Goal: Task Accomplishment & Management: Manage account settings

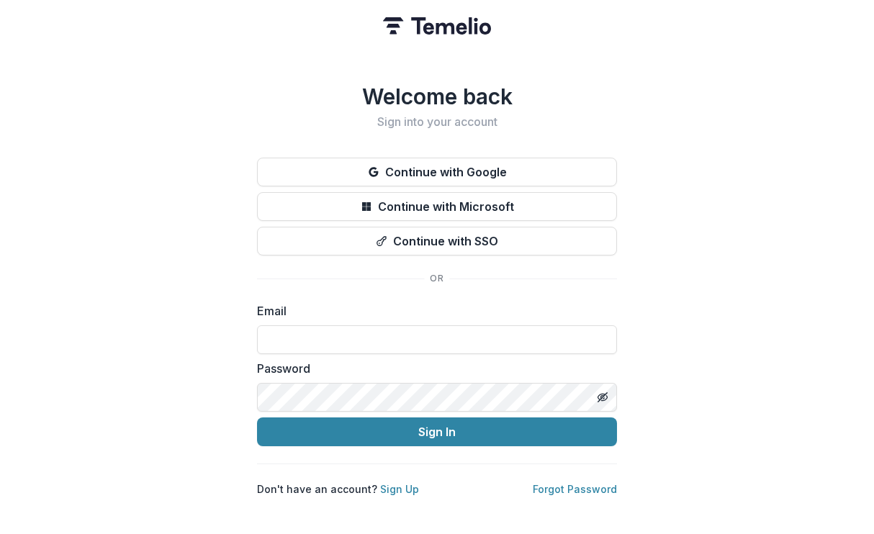
type input "**********"
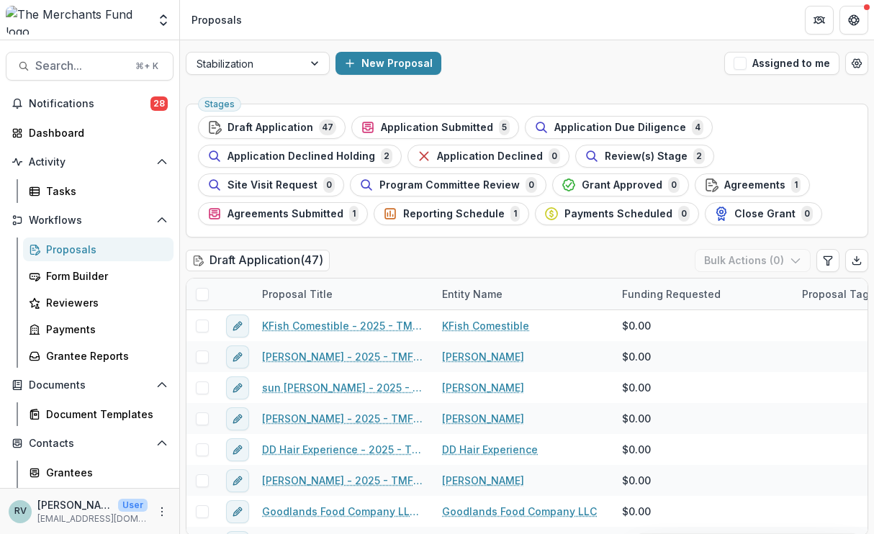
click at [439, 125] on span "Application Submitted" at bounding box center [437, 128] width 112 height 12
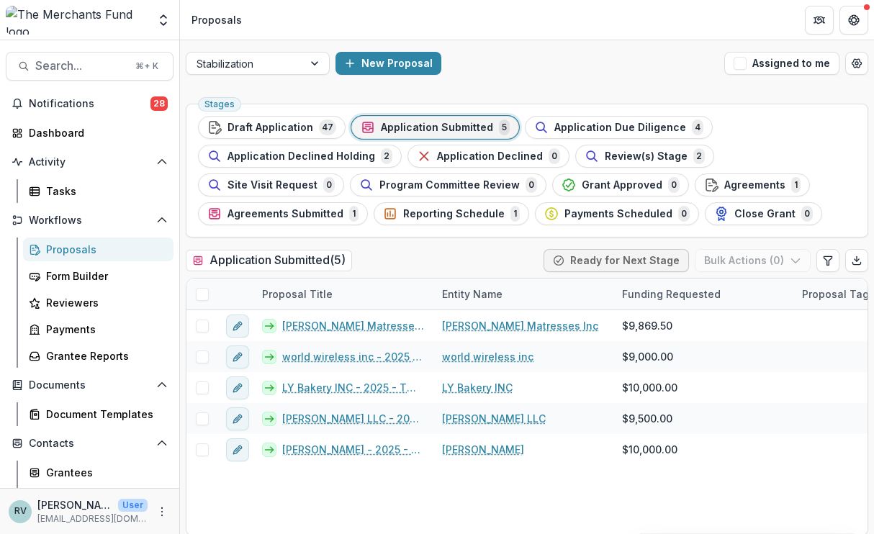
scroll to position [11, 0]
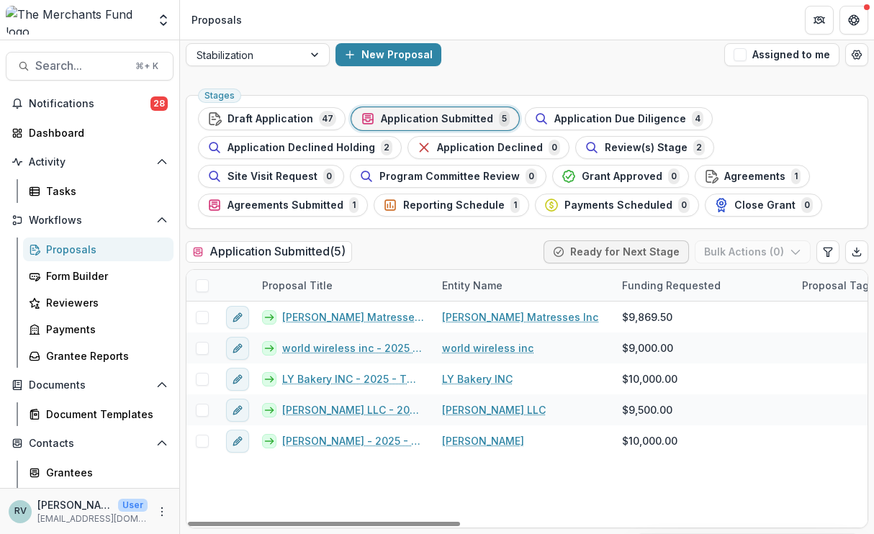
click at [597, 117] on span "Application Due Diligence" at bounding box center [620, 119] width 132 height 12
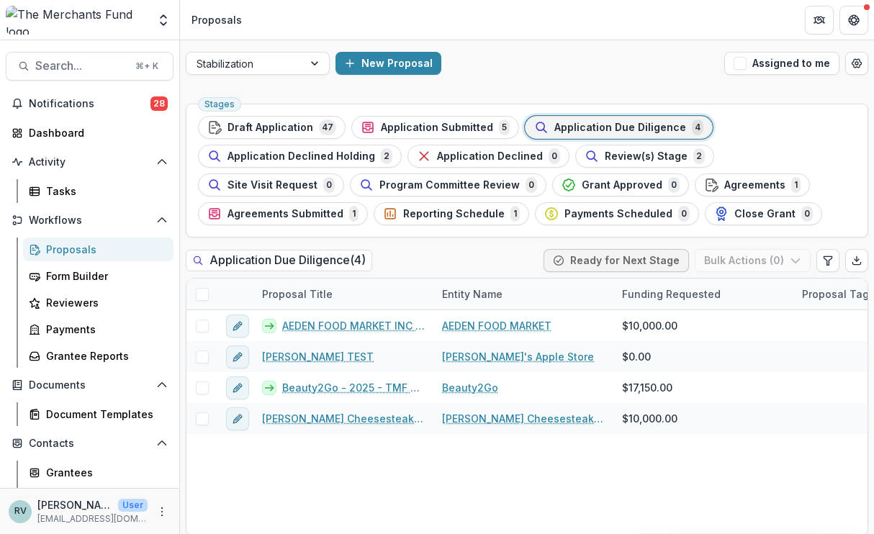
click at [314, 325] on link "AEDEN FOOD MARKET INC - 2025 - TMF 2025 Stabilization Grant Program" at bounding box center [353, 325] width 143 height 15
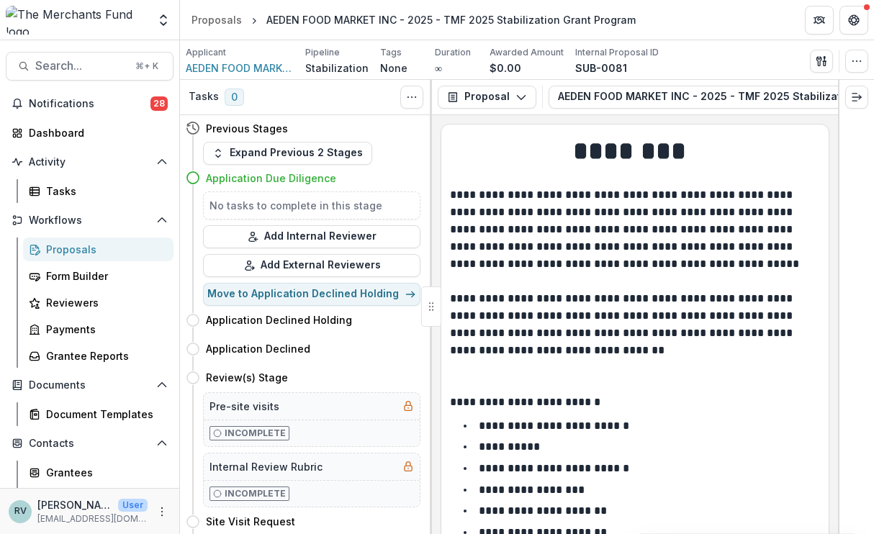
click at [301, 241] on button "Add Internal Reviewer" at bounding box center [311, 236] width 217 height 23
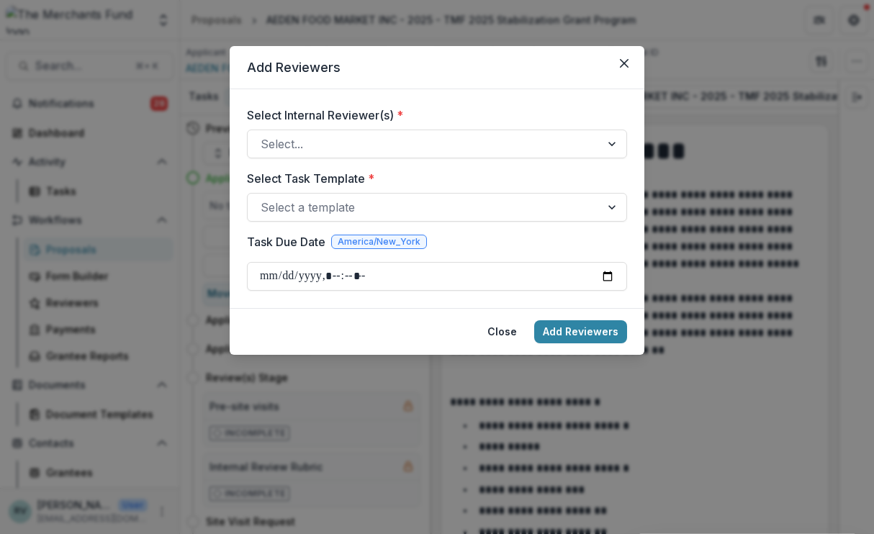
click at [351, 143] on div at bounding box center [424, 144] width 327 height 20
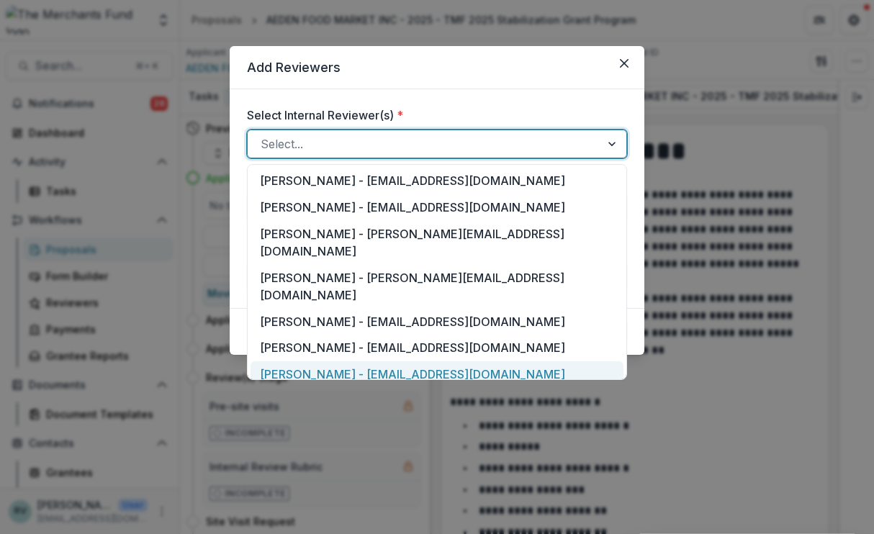
click at [333, 361] on div "[PERSON_NAME] - [EMAIL_ADDRESS][DOMAIN_NAME]" at bounding box center [437, 374] width 373 height 27
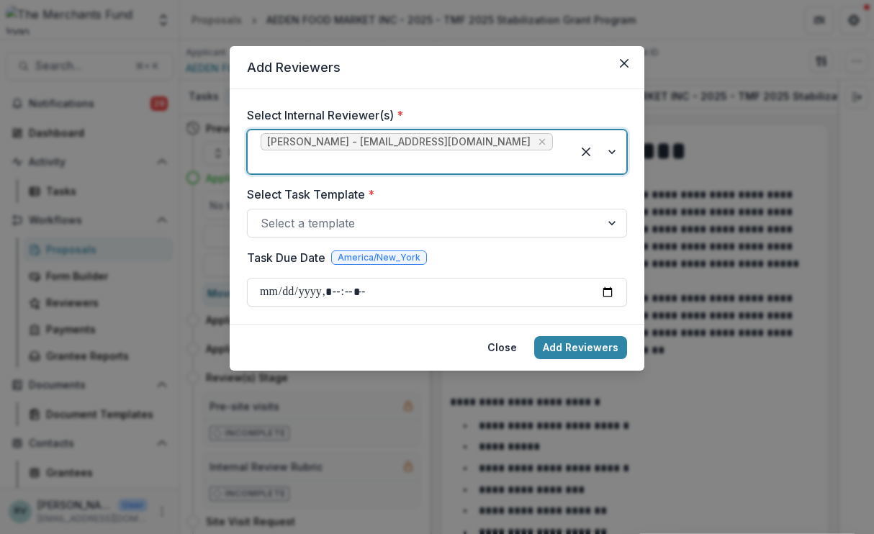
click at [343, 213] on div at bounding box center [424, 223] width 327 height 20
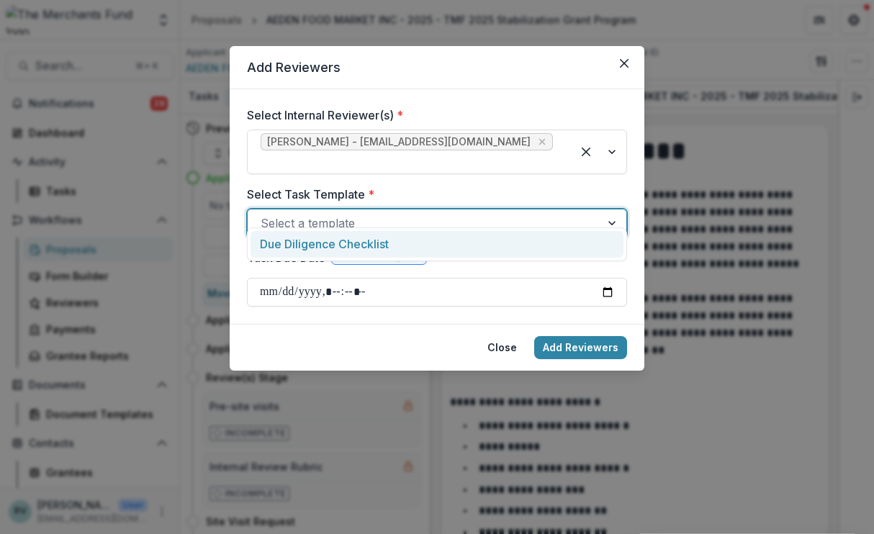
click at [329, 240] on div "Due Diligence Checklist" at bounding box center [437, 244] width 373 height 27
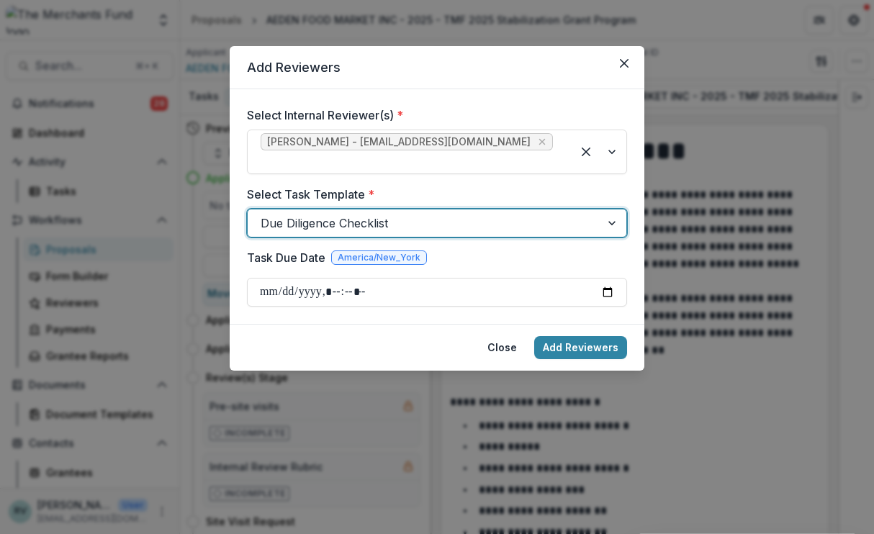
click at [281, 278] on input "Task Due Date" at bounding box center [437, 292] width 380 height 29
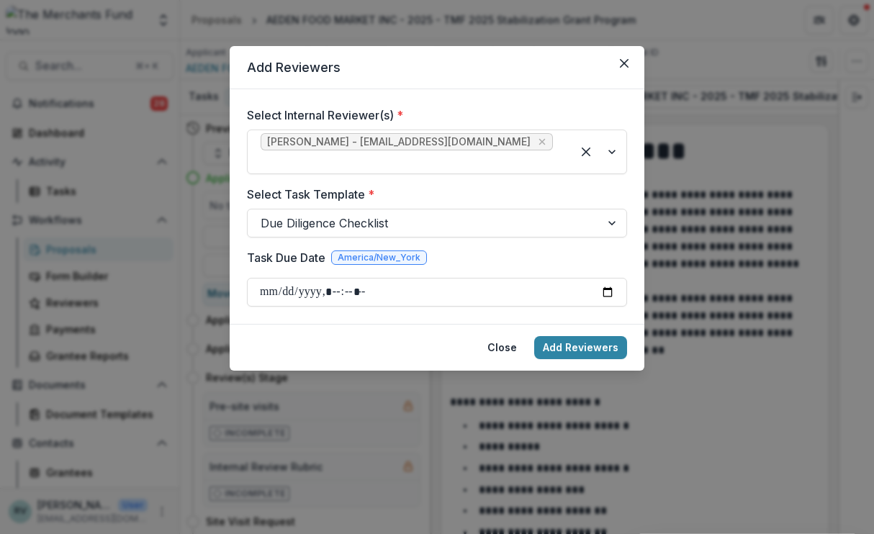
click at [363, 278] on input "Task Due Date" at bounding box center [437, 292] width 380 height 29
type input "**********"
click at [564, 336] on button "Add Reviewers" at bounding box center [580, 347] width 93 height 23
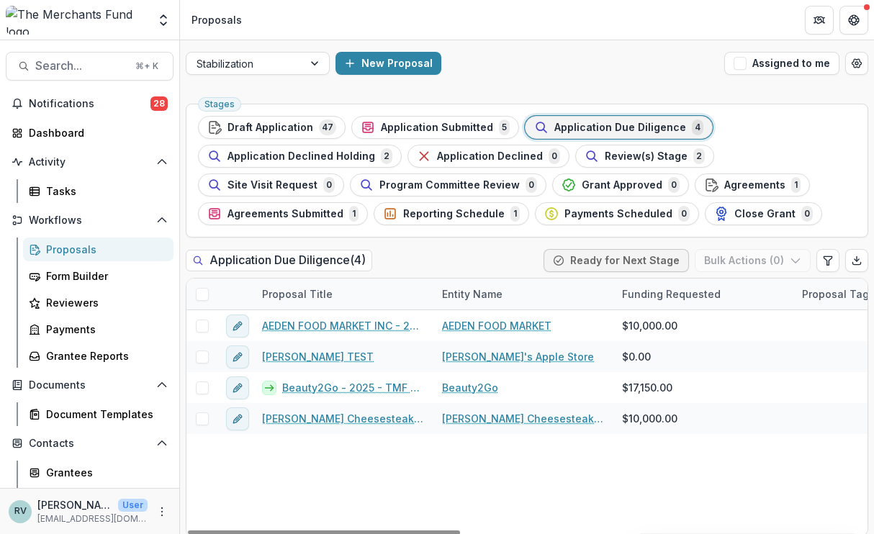
click at [305, 388] on link "Beauty2Go - 2025 - TMF 2025 Stabilization Grant Program" at bounding box center [353, 387] width 143 height 15
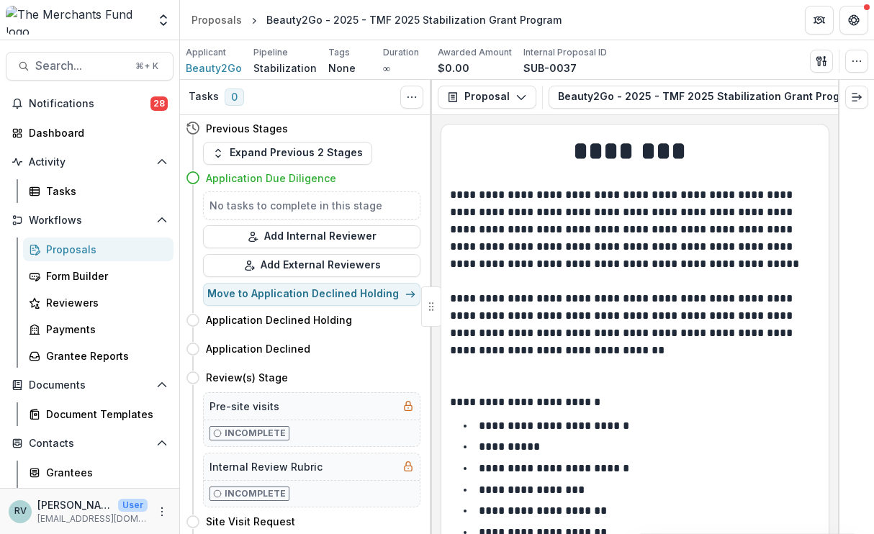
click at [301, 238] on button "Add Internal Reviewer" at bounding box center [311, 236] width 217 height 23
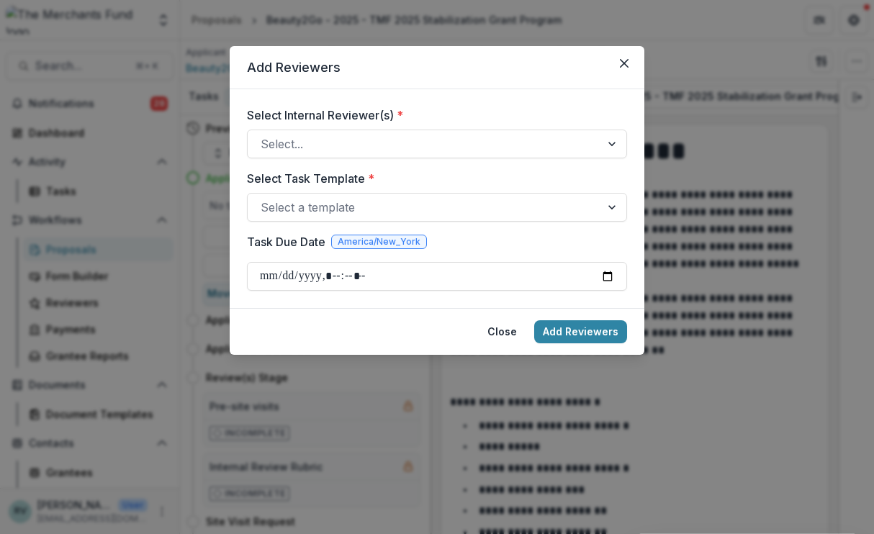
click at [323, 150] on div at bounding box center [424, 144] width 327 height 20
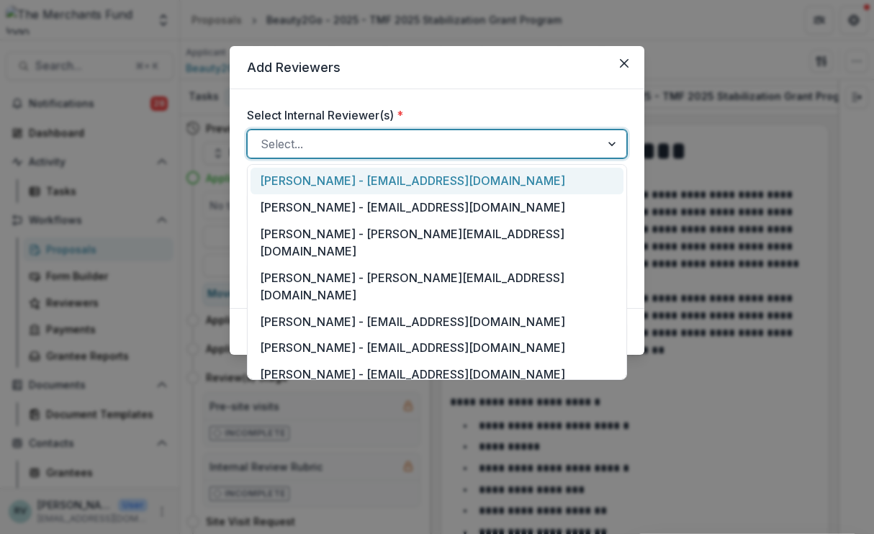
click at [307, 361] on div "[PERSON_NAME] - [EMAIL_ADDRESS][DOMAIN_NAME]" at bounding box center [437, 374] width 373 height 27
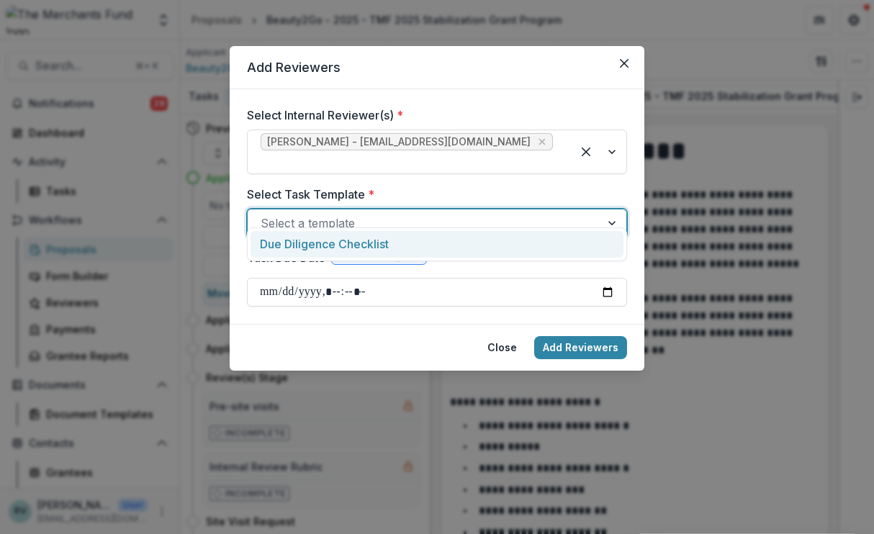
click at [316, 213] on div at bounding box center [424, 223] width 327 height 20
click at [315, 246] on div "Due Diligence Checklist" at bounding box center [437, 244] width 373 height 27
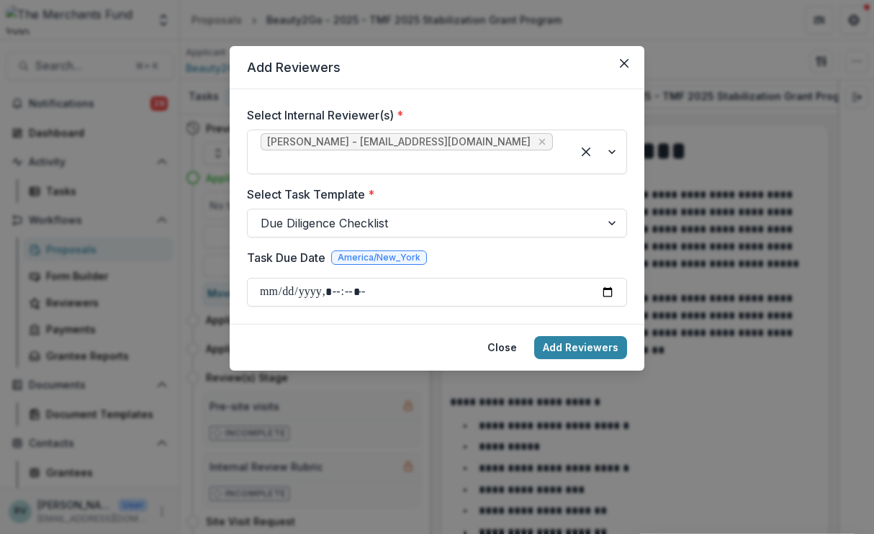
click at [269, 278] on input "Task Due Date" at bounding box center [437, 292] width 380 height 29
click at [371, 279] on input "Task Due Date" at bounding box center [437, 292] width 380 height 29
click at [346, 278] on input "Task Due Date" at bounding box center [437, 292] width 380 height 29
type input "**********"
click at [574, 336] on button "Add Reviewers" at bounding box center [580, 347] width 93 height 23
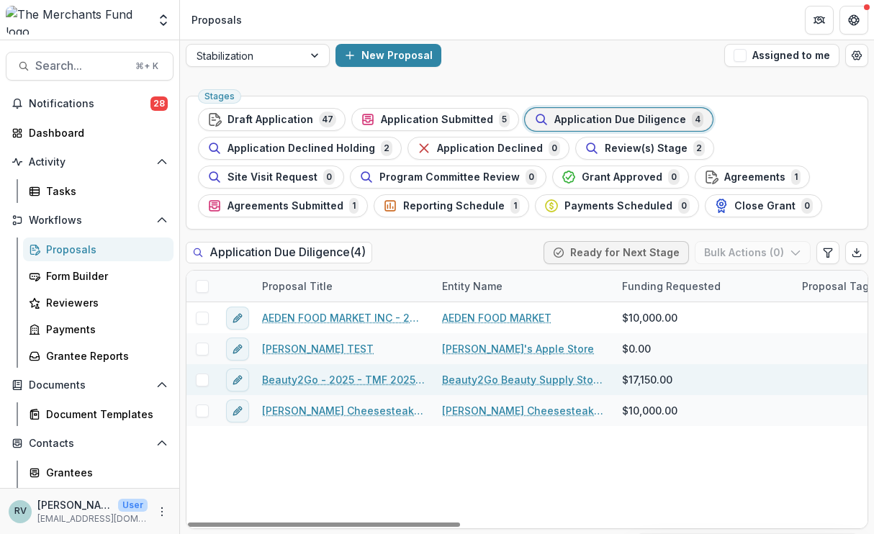
click at [284, 408] on link "[PERSON_NAME] Cheesesteak LLC - 2025 - TMF 2025 Stabilization Grant Program" at bounding box center [343, 410] width 163 height 15
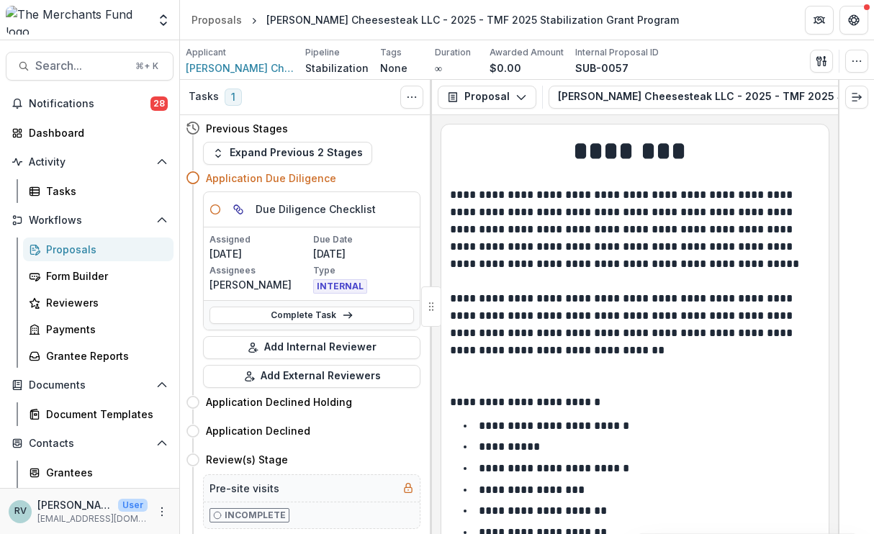
click at [281, 352] on button "Add Internal Reviewer" at bounding box center [311, 347] width 217 height 23
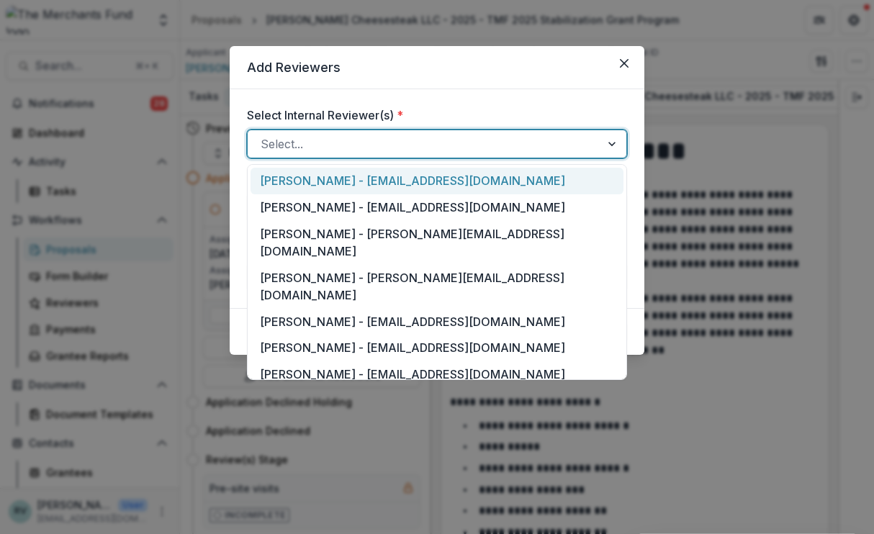
click at [341, 143] on div at bounding box center [424, 144] width 327 height 20
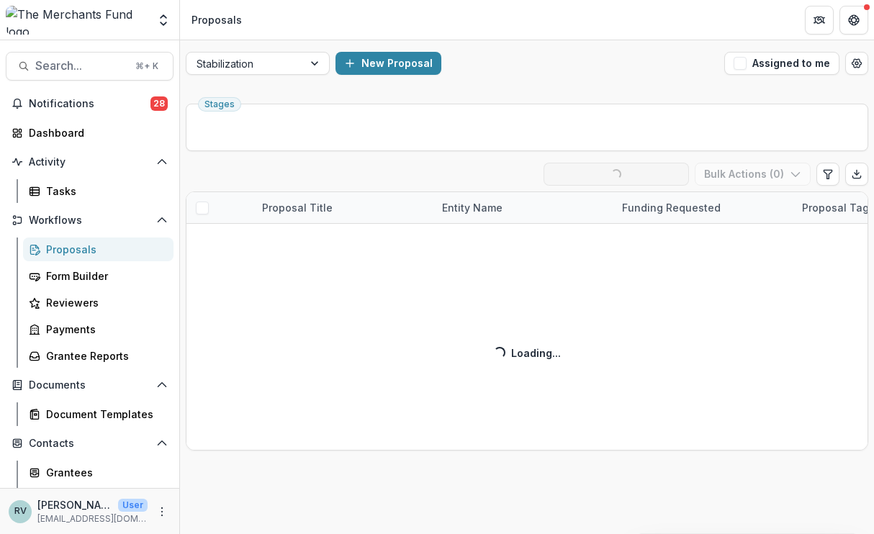
click at [625, 65] on div "New Proposal" at bounding box center [527, 63] width 383 height 23
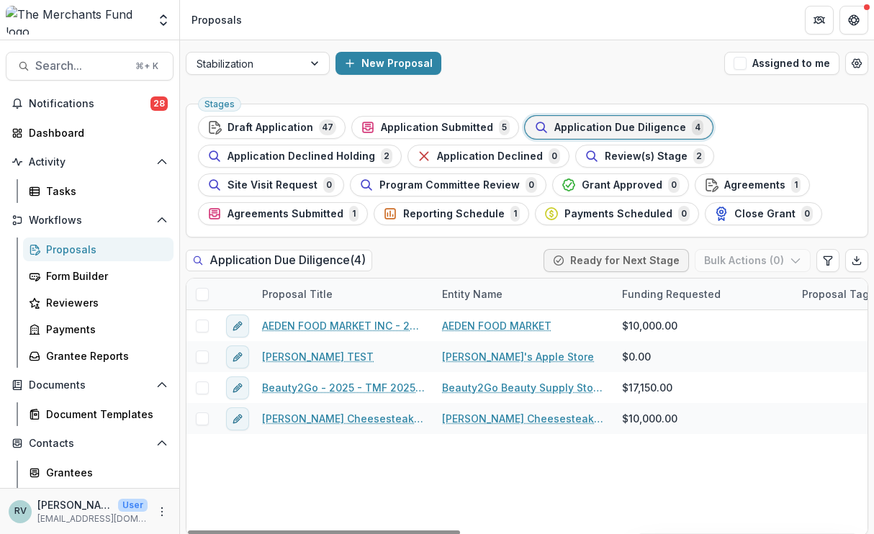
click at [293, 420] on link "[PERSON_NAME] Cheesesteak LLC - 2025 - TMF 2025 Stabilization Grant Program" at bounding box center [343, 418] width 163 height 15
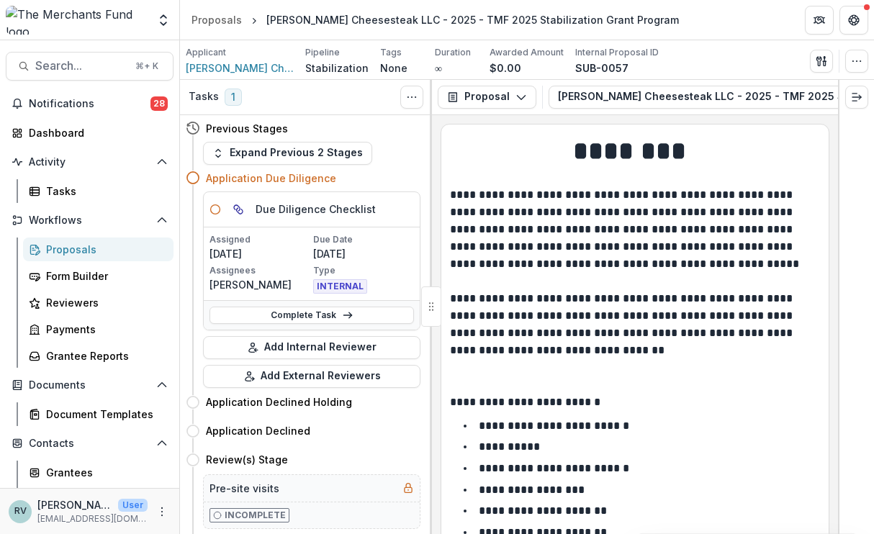
click at [321, 261] on p "[DATE]" at bounding box center [363, 253] width 101 height 15
click at [287, 315] on link "Complete Task" at bounding box center [312, 315] width 204 height 17
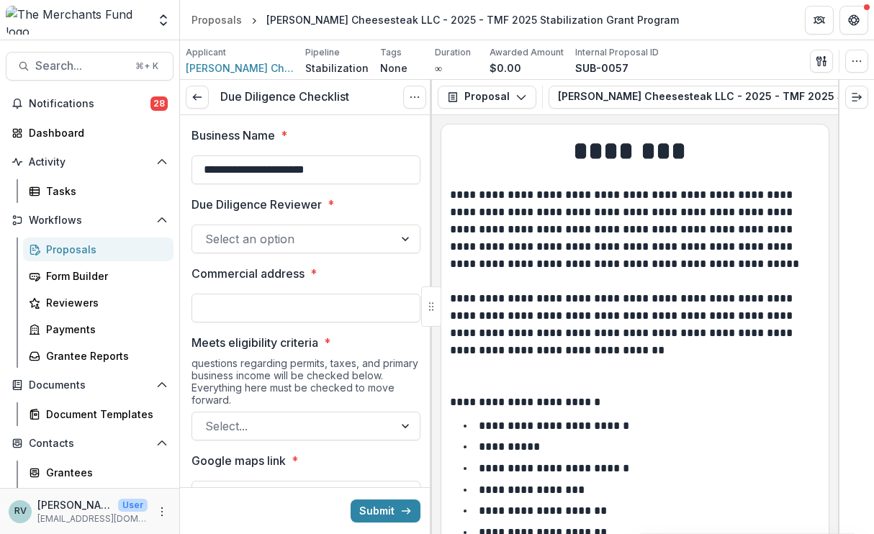
type input "*******"
click at [418, 96] on icon "Options" at bounding box center [415, 97] width 12 height 12
click at [340, 158] on button "Cancel Task" at bounding box center [346, 160] width 154 height 24
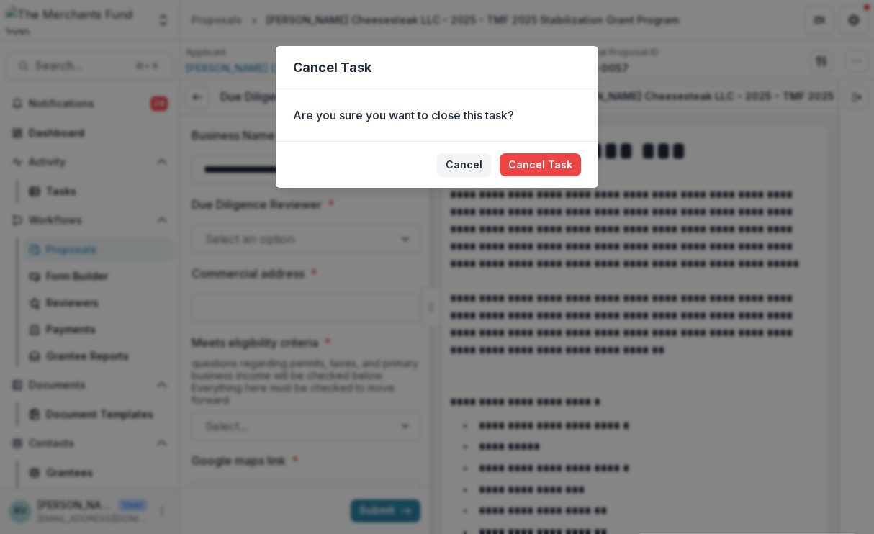
click at [519, 160] on button "Cancel Task" at bounding box center [540, 164] width 81 height 23
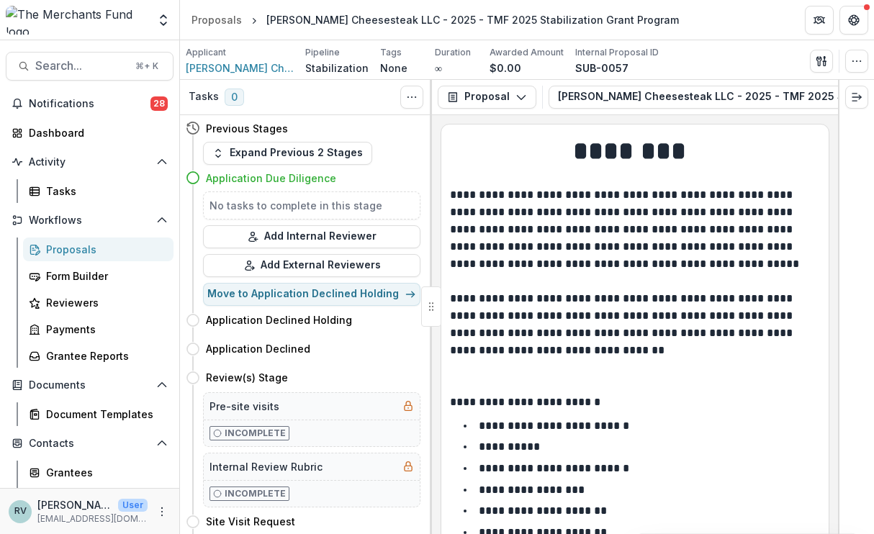
click at [302, 238] on button "Add Internal Reviewer" at bounding box center [311, 236] width 217 height 23
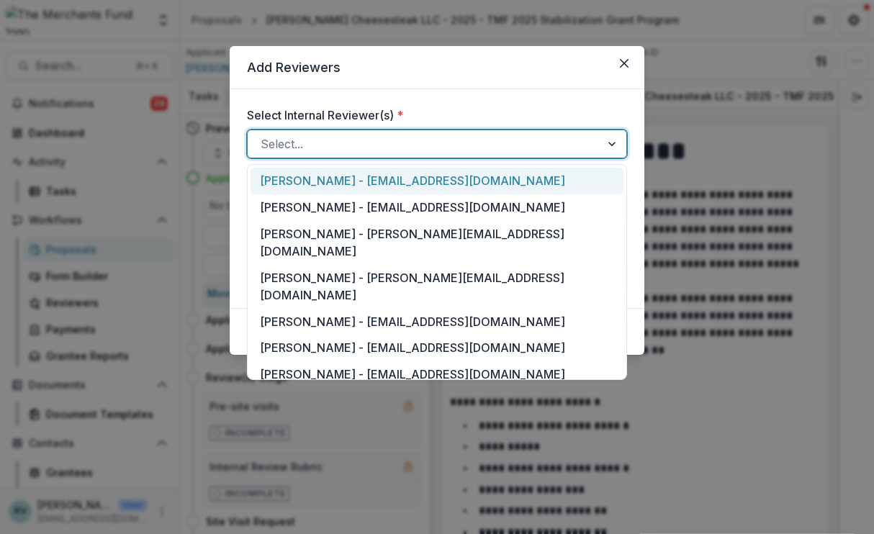
click at [354, 130] on div "Select..." at bounding box center [437, 144] width 380 height 29
click at [329, 361] on div "[PERSON_NAME] - [EMAIL_ADDRESS][DOMAIN_NAME]" at bounding box center [437, 374] width 373 height 27
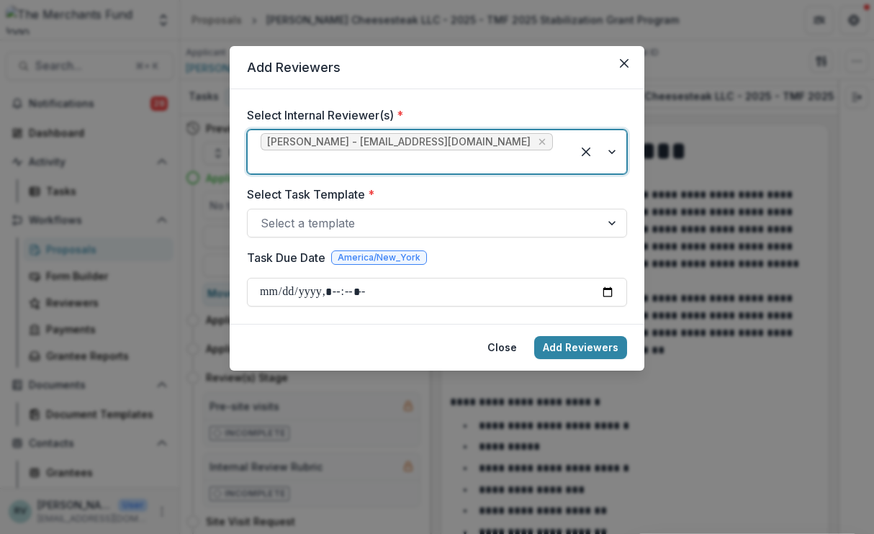
click at [324, 213] on div at bounding box center [424, 223] width 327 height 20
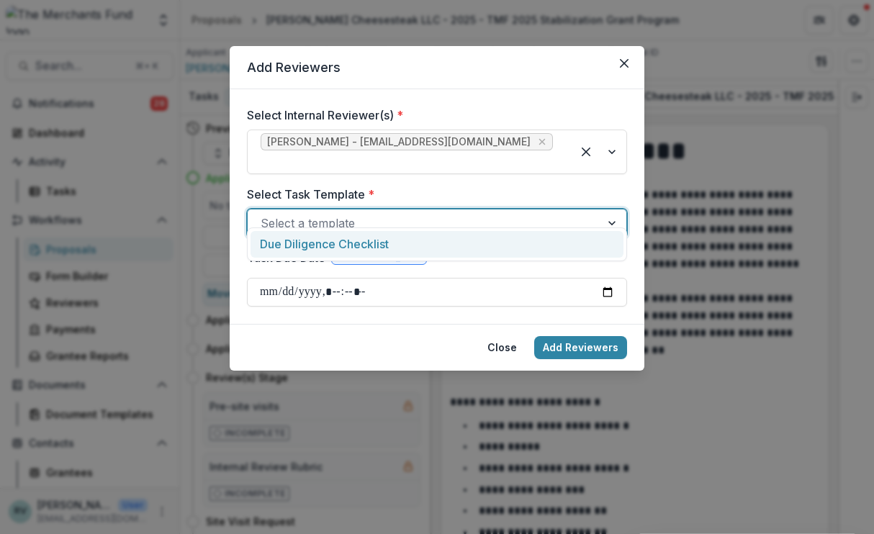
click at [321, 247] on div "Due Diligence Checklist" at bounding box center [437, 244] width 373 height 27
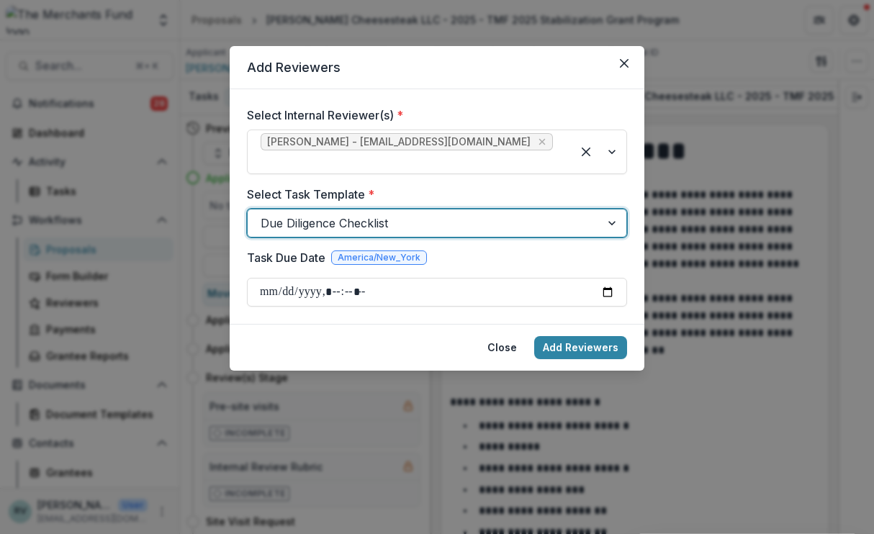
click at [287, 282] on input "Task Due Date" at bounding box center [437, 292] width 380 height 29
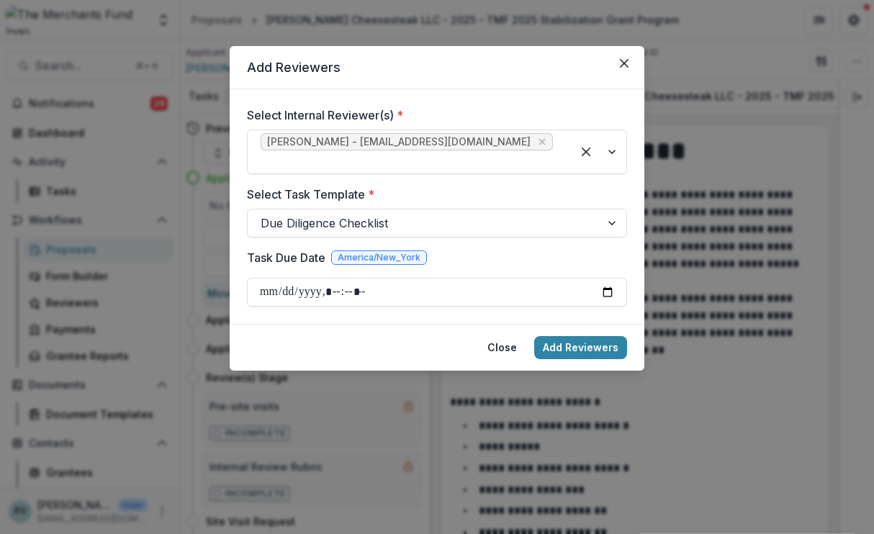
click at [366, 278] on input "Task Due Date" at bounding box center [437, 292] width 380 height 29
click at [337, 284] on input "Task Due Date" at bounding box center [437, 292] width 380 height 29
click at [364, 278] on input "Task Due Date" at bounding box center [437, 292] width 380 height 29
type input "**********"
click at [567, 336] on button "Add Reviewers" at bounding box center [580, 347] width 93 height 23
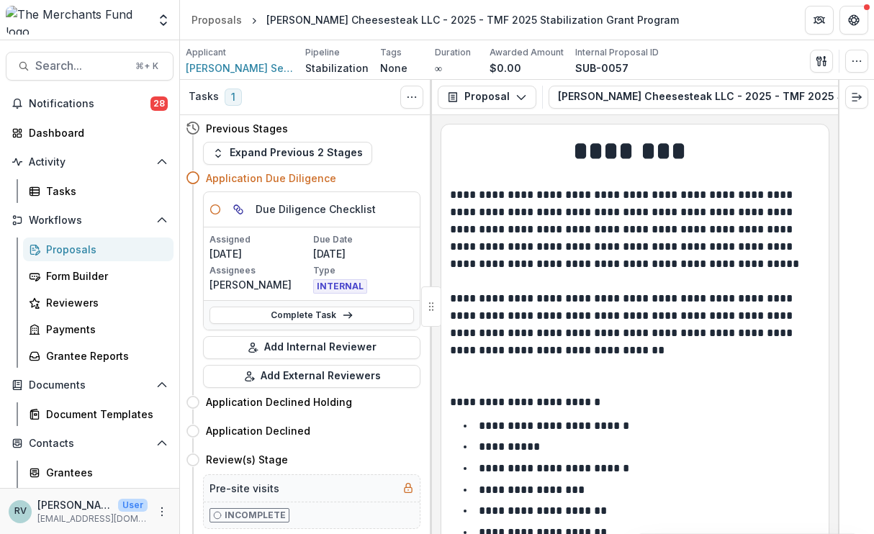
click at [61, 252] on div "Proposals" at bounding box center [104, 249] width 116 height 15
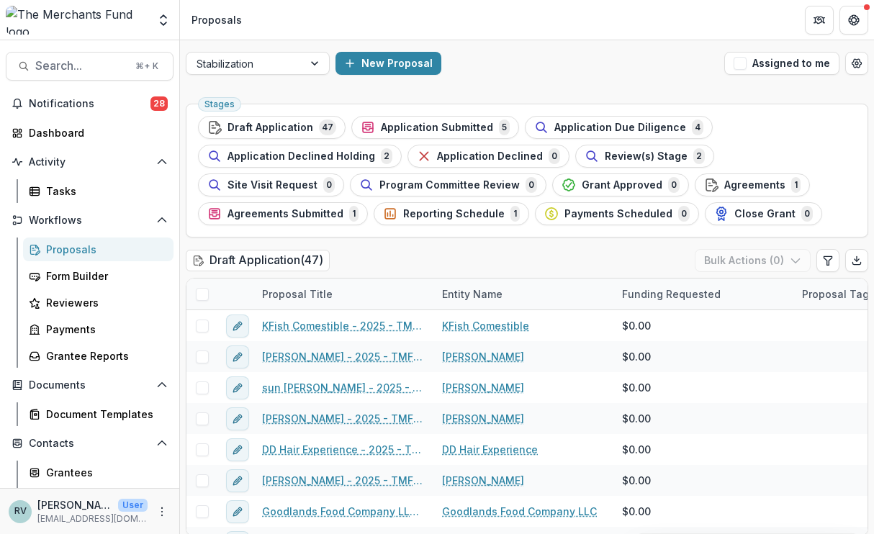
click at [567, 129] on span "Application Due Diligence" at bounding box center [620, 128] width 132 height 12
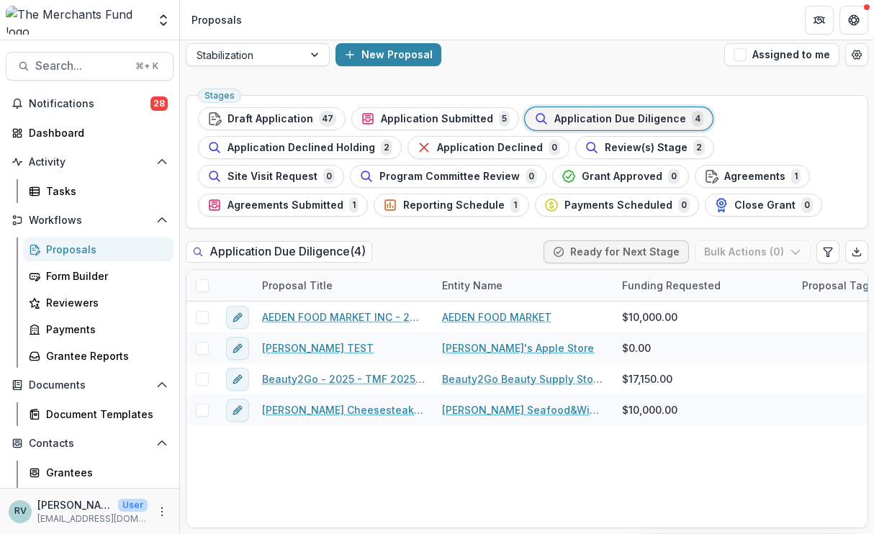
scroll to position [9, 0]
click at [611, 148] on span "Review(s) Stage" at bounding box center [646, 148] width 83 height 12
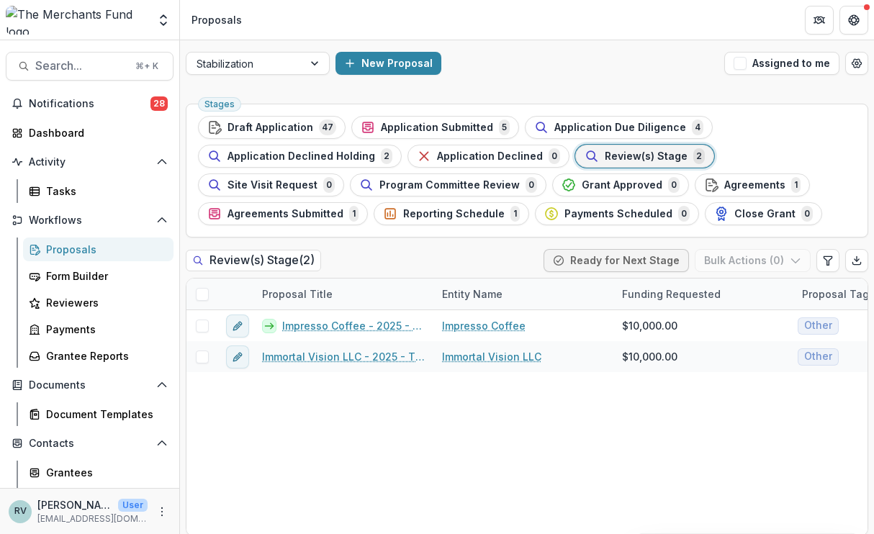
click at [318, 327] on link "Impresso Coffee - 2025 - TMF 2025 Stabilization Grant Program" at bounding box center [353, 325] width 143 height 15
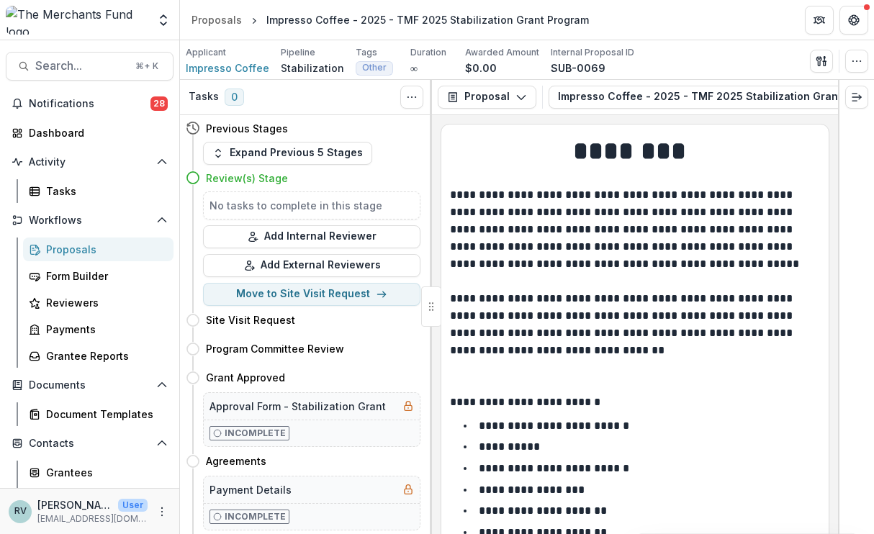
click at [417, 91] on icon "Toggle View Cancelled Tasks" at bounding box center [412, 97] width 12 height 12
click at [380, 144] on div "Expand Previous 5 Stages" at bounding box center [311, 153] width 217 height 23
click at [280, 155] on button "Expand Previous 5 Stages" at bounding box center [287, 153] width 169 height 23
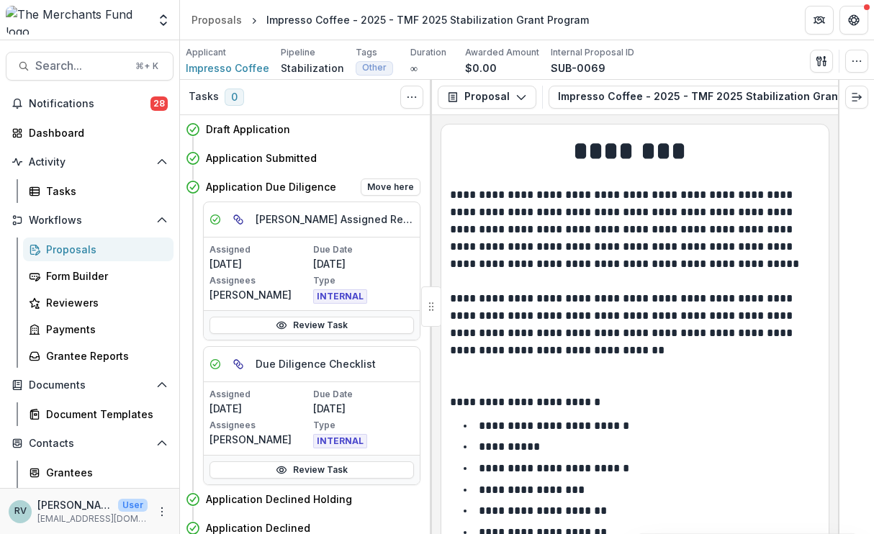
click at [384, 188] on button "Move here" at bounding box center [391, 187] width 60 height 17
select select "**********"
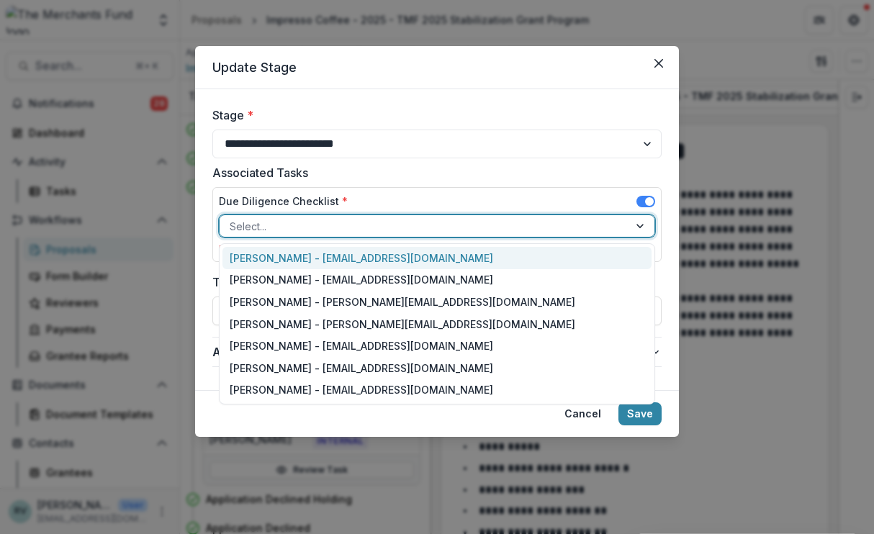
click at [364, 227] on div at bounding box center [424, 226] width 389 height 18
click at [332, 389] on div "[PERSON_NAME] - [EMAIL_ADDRESS][DOMAIN_NAME]" at bounding box center [436, 390] width 429 height 22
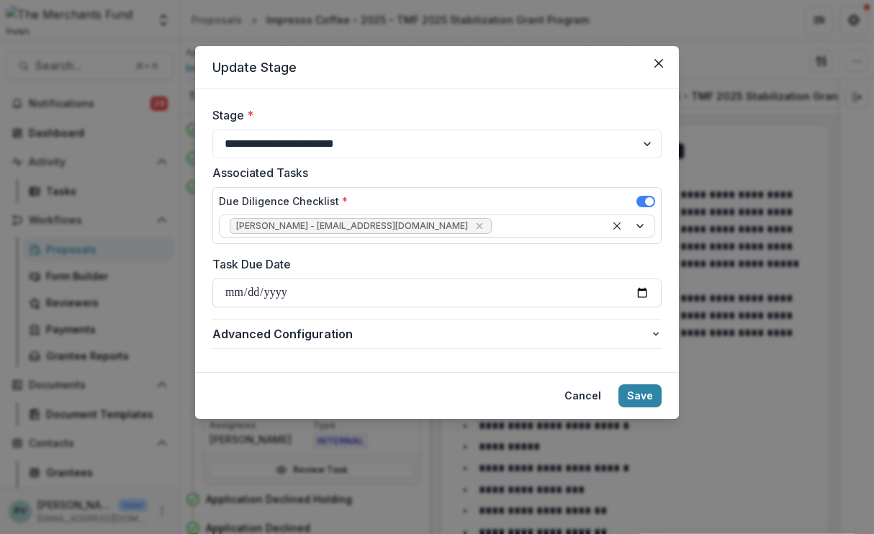
click at [328, 294] on input "Task Due Date" at bounding box center [436, 293] width 449 height 29
type input "**********"
click at [334, 313] on div "**********" at bounding box center [436, 334] width 449 height 42
click at [639, 396] on button "Save" at bounding box center [639, 395] width 43 height 23
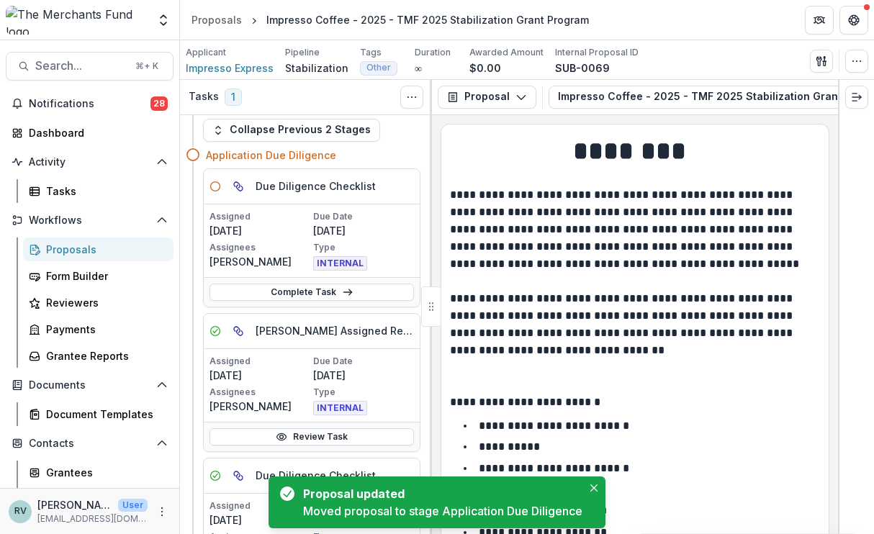
scroll to position [86, 0]
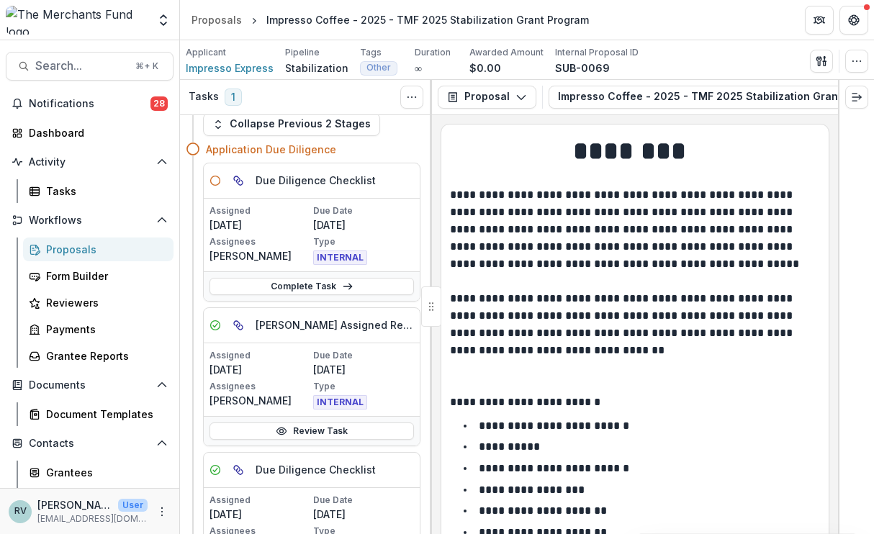
click at [339, 431] on link "Review Task" at bounding box center [312, 431] width 204 height 17
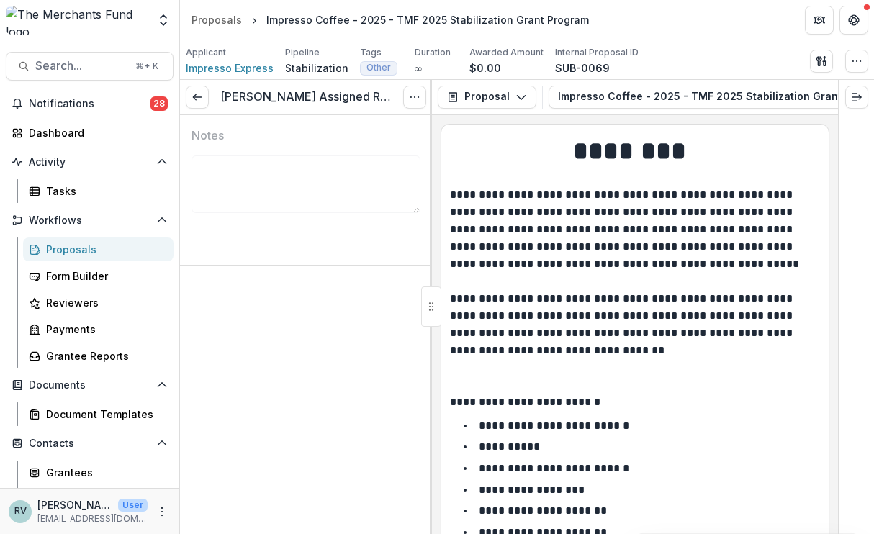
click at [199, 97] on line at bounding box center [197, 97] width 8 height 0
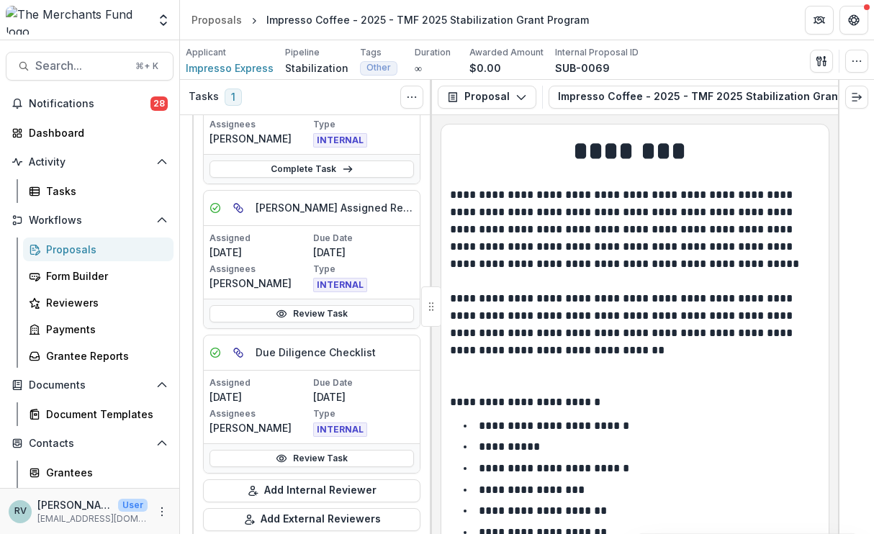
scroll to position [155, 0]
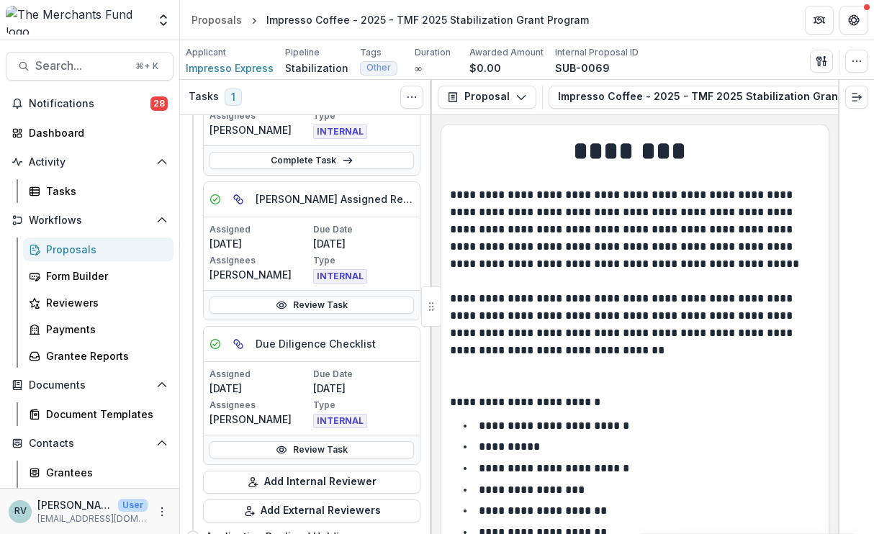
click at [286, 343] on h5 "Due Diligence Checklist" at bounding box center [316, 343] width 120 height 15
click at [385, 374] on p "Due Date" at bounding box center [363, 374] width 101 height 13
click at [328, 449] on link "Review Task" at bounding box center [312, 449] width 204 height 17
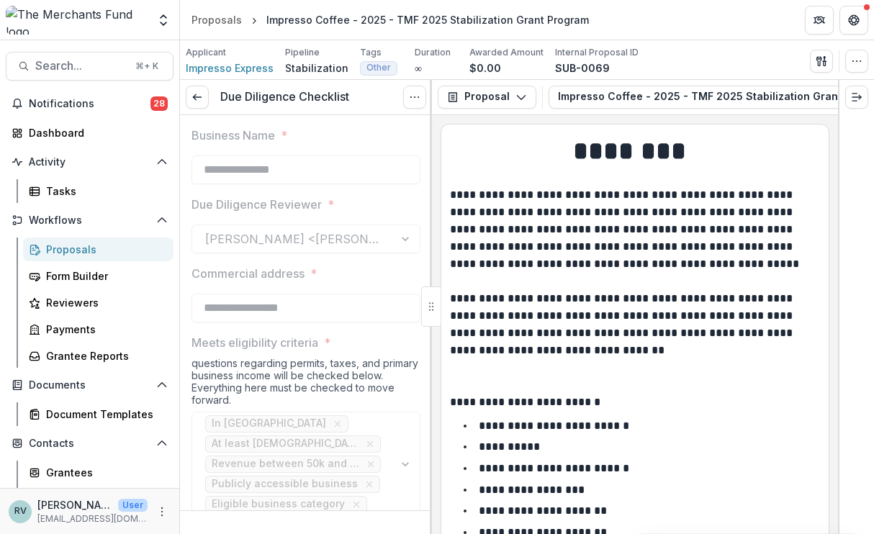
type input "********"
click at [416, 96] on icon "Options" at bounding box center [415, 97] width 12 height 12
click at [372, 210] on label "Due Diligence Reviewer *" at bounding box center [302, 204] width 220 height 17
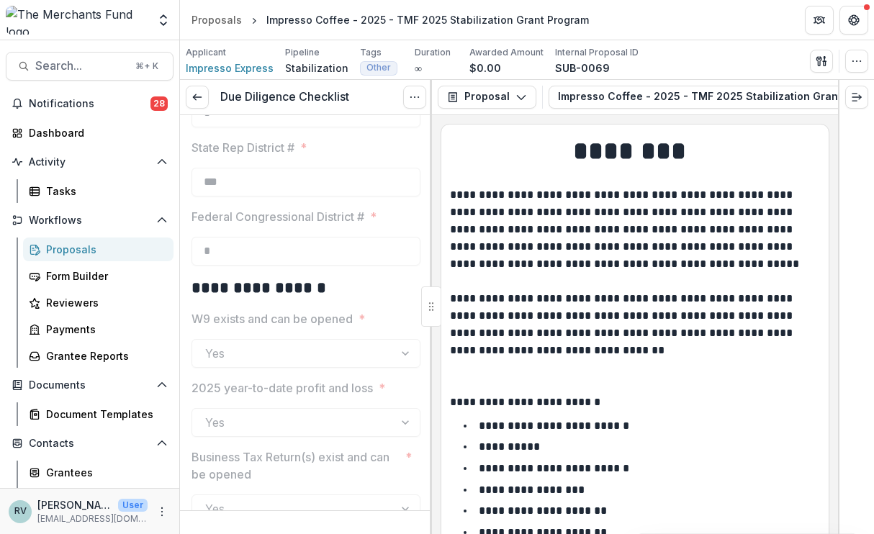
scroll to position [771, 0]
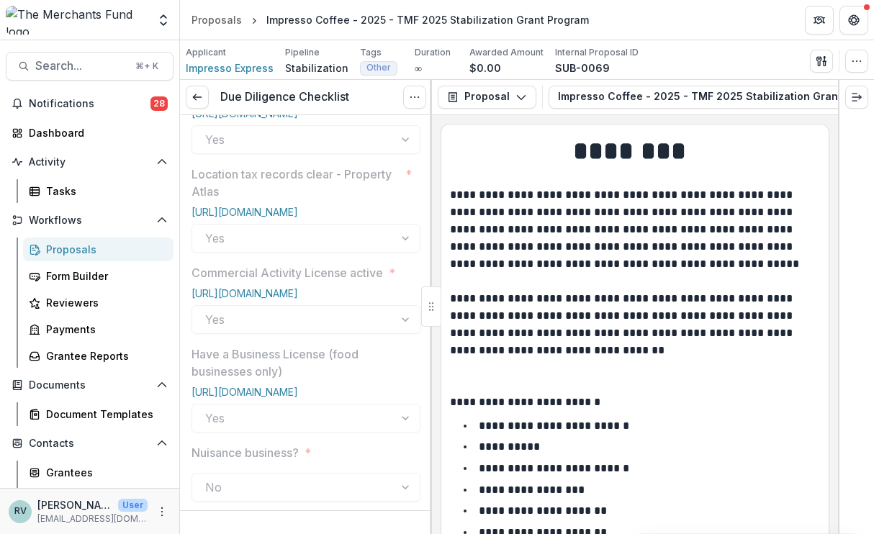
click at [193, 96] on icon at bounding box center [198, 97] width 12 height 12
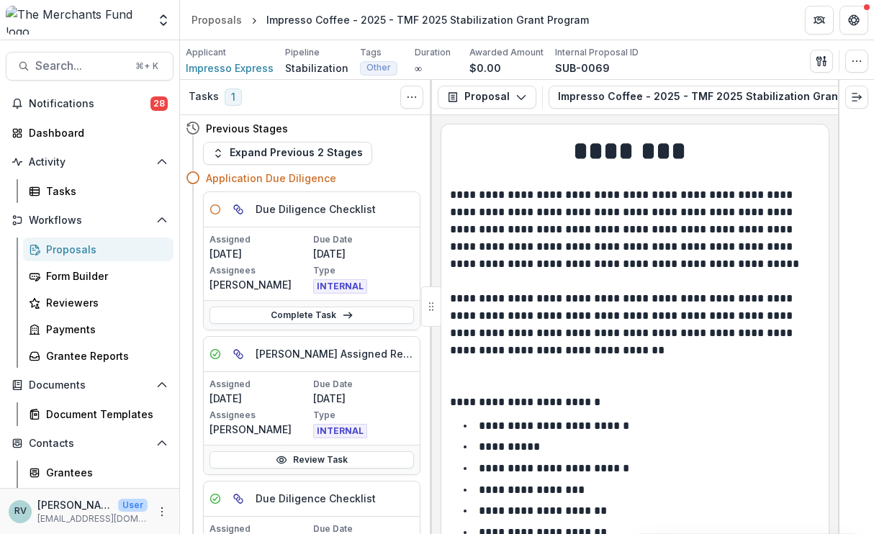
click at [69, 251] on div "Proposals" at bounding box center [104, 249] width 116 height 15
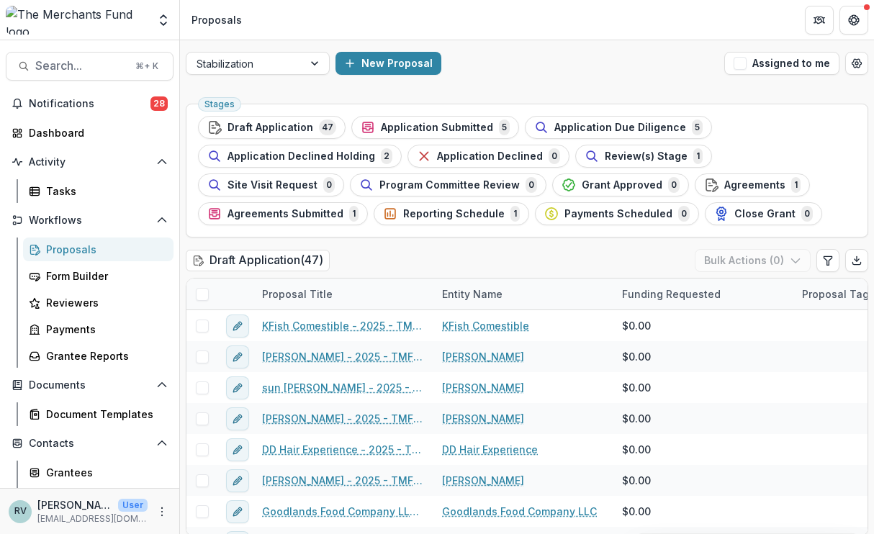
click at [565, 125] on span "Application Due Diligence" at bounding box center [620, 128] width 132 height 12
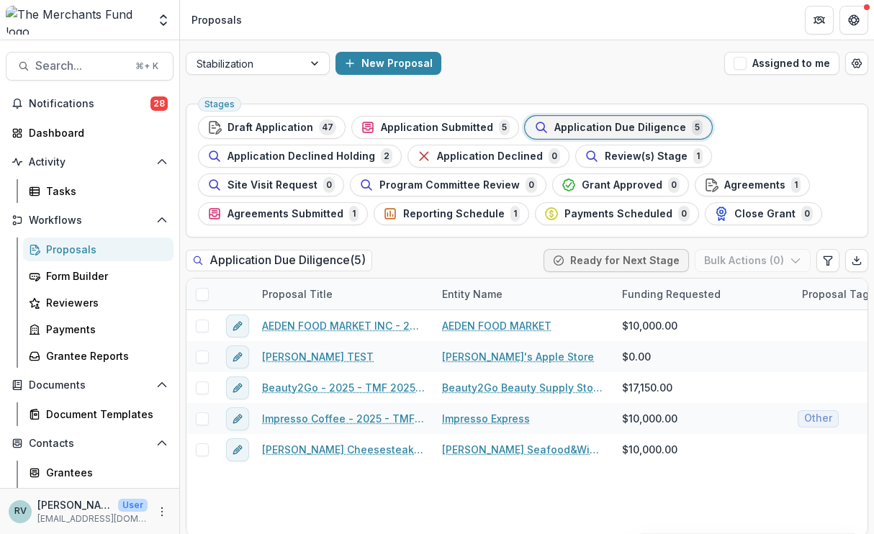
click at [420, 128] on span "Application Submitted" at bounding box center [437, 128] width 112 height 12
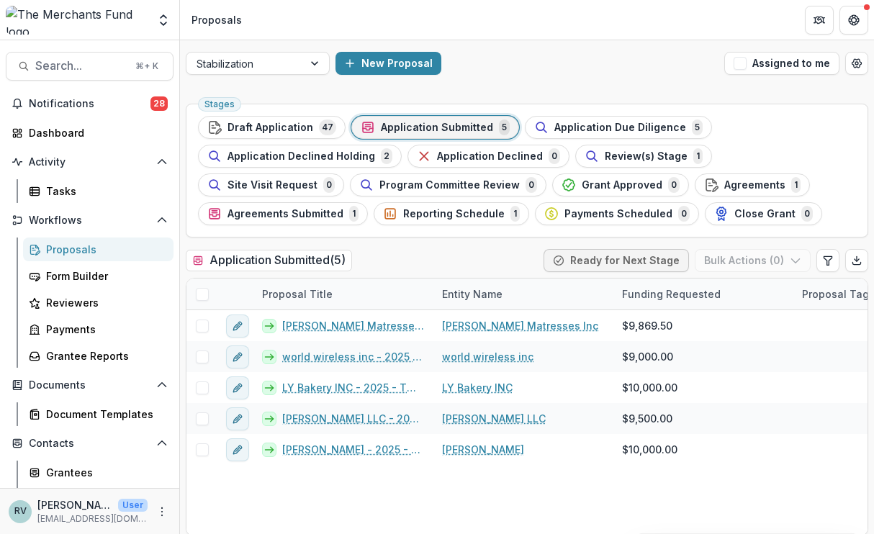
scroll to position [9, 0]
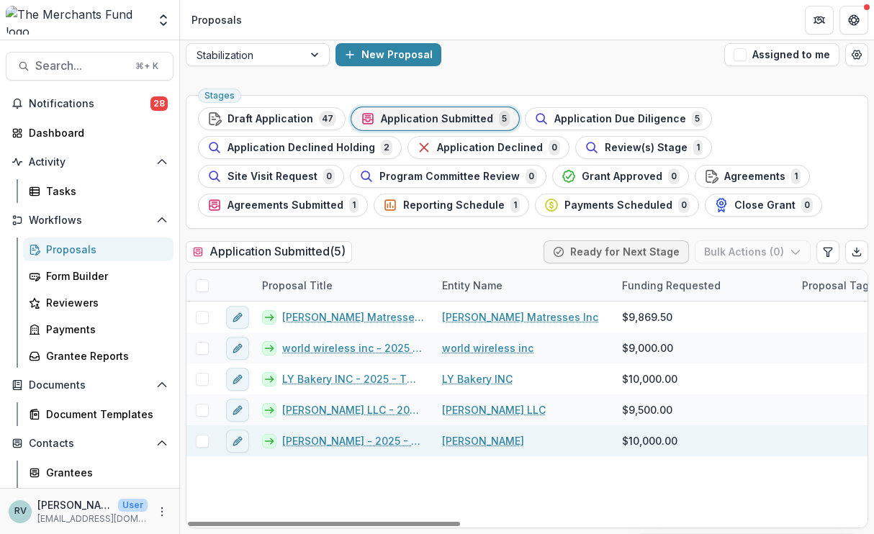
drag, startPoint x: 413, startPoint y: 500, endPoint x: 294, endPoint y: 441, distance: 132.7
click at [294, 441] on link "[PERSON_NAME] - 2025 - TMF 2025 Stabilization Grant Program" at bounding box center [353, 440] width 143 height 15
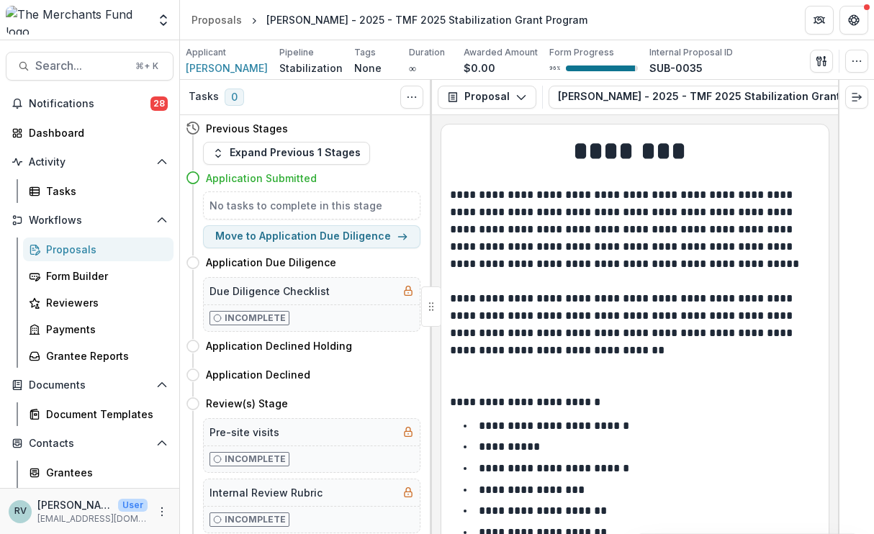
click at [273, 289] on h5 "Due Diligence Checklist" at bounding box center [270, 291] width 120 height 15
click at [283, 238] on button "Move to Application Due Diligence" at bounding box center [311, 236] width 217 height 23
select select "**********"
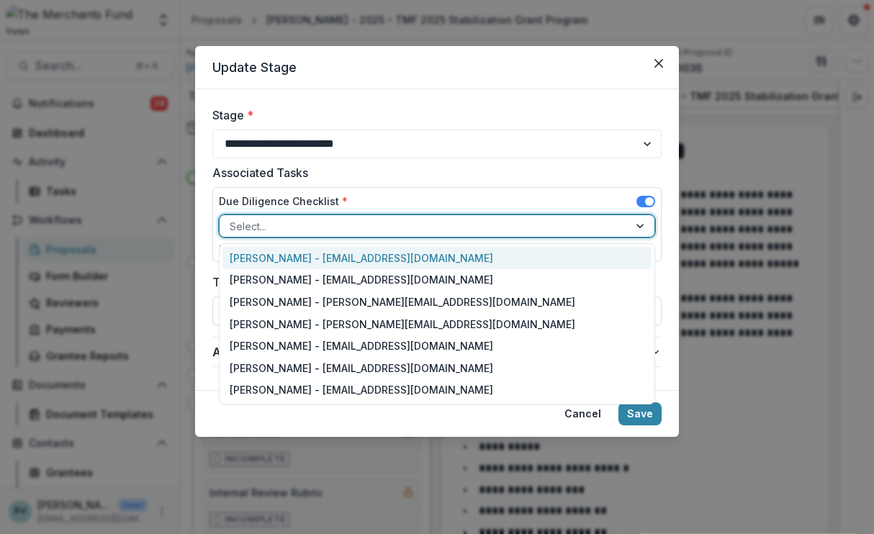
click at [291, 220] on div at bounding box center [424, 226] width 389 height 18
click at [284, 392] on div "[PERSON_NAME] - [EMAIL_ADDRESS][DOMAIN_NAME]" at bounding box center [436, 390] width 429 height 22
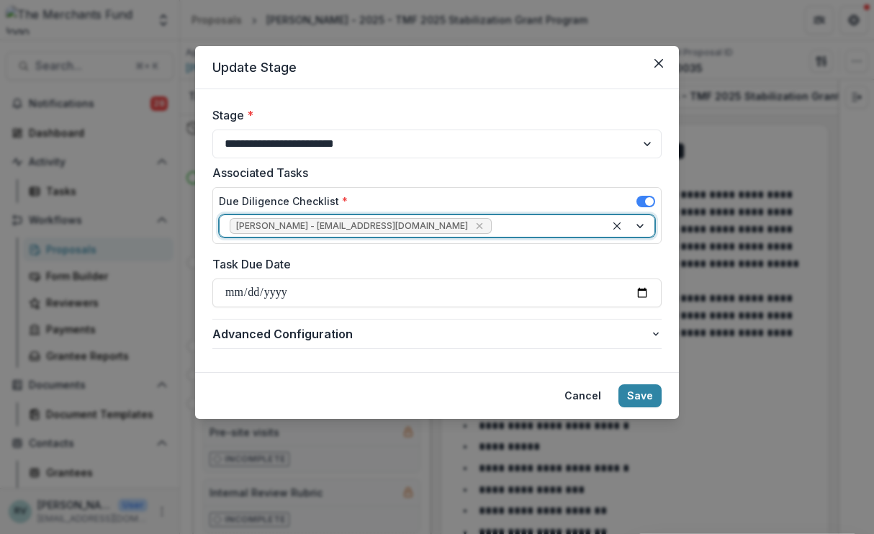
click at [284, 297] on input "Task Due Date" at bounding box center [436, 293] width 449 height 29
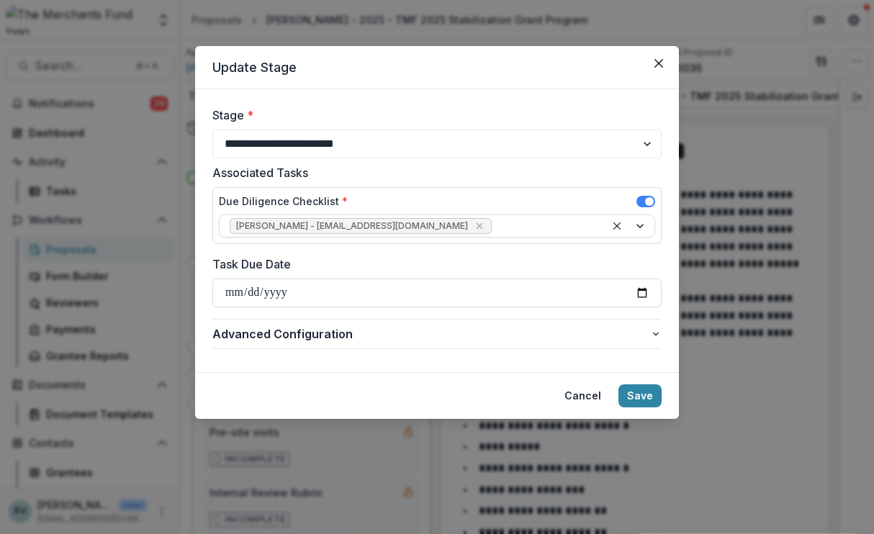
type input "**********"
click at [441, 384] on footer "Cancel Save" at bounding box center [437, 395] width 484 height 47
click at [643, 398] on button "Save" at bounding box center [639, 395] width 43 height 23
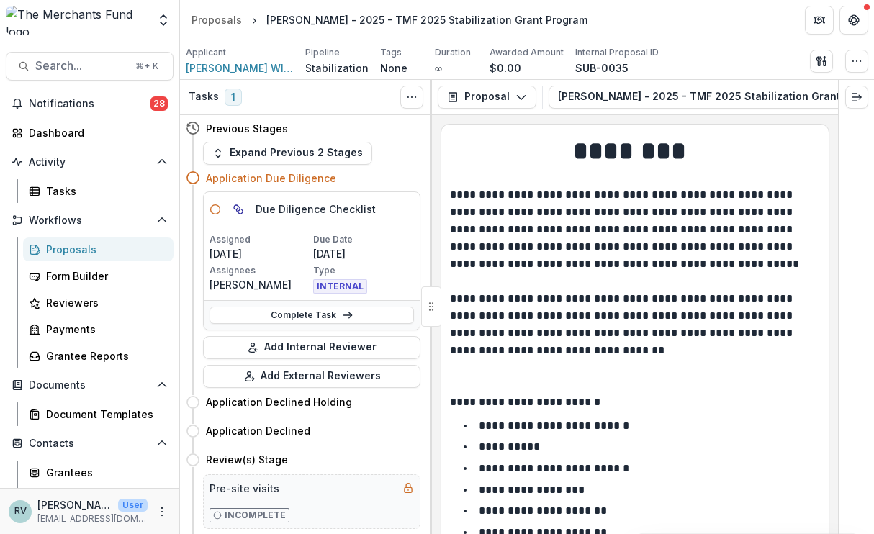
click at [86, 248] on div "Proposals" at bounding box center [104, 249] width 116 height 15
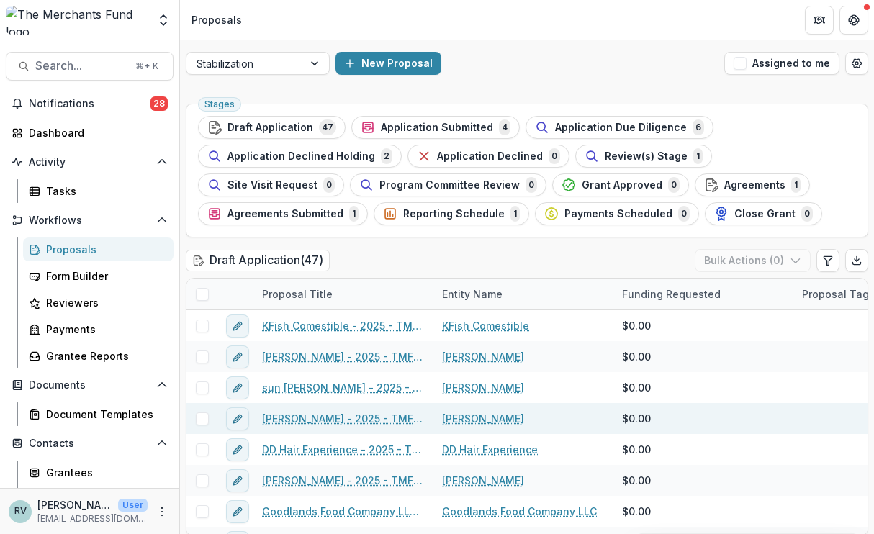
click at [429, 123] on span "Application Submitted" at bounding box center [437, 128] width 112 height 12
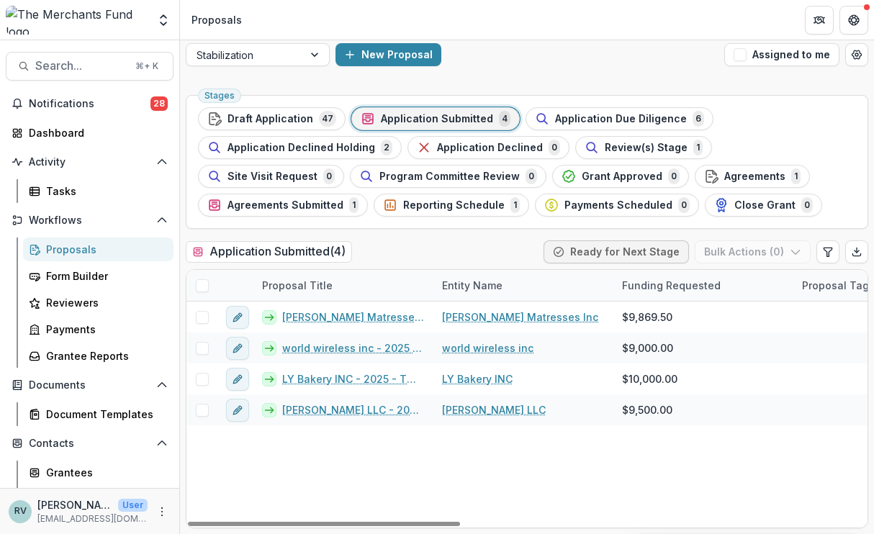
scroll to position [9, 0]
click at [307, 315] on link "[PERSON_NAME] Matresses Inc - 2025 - TMF 2025 Stabilization Grant Program" at bounding box center [353, 317] width 143 height 15
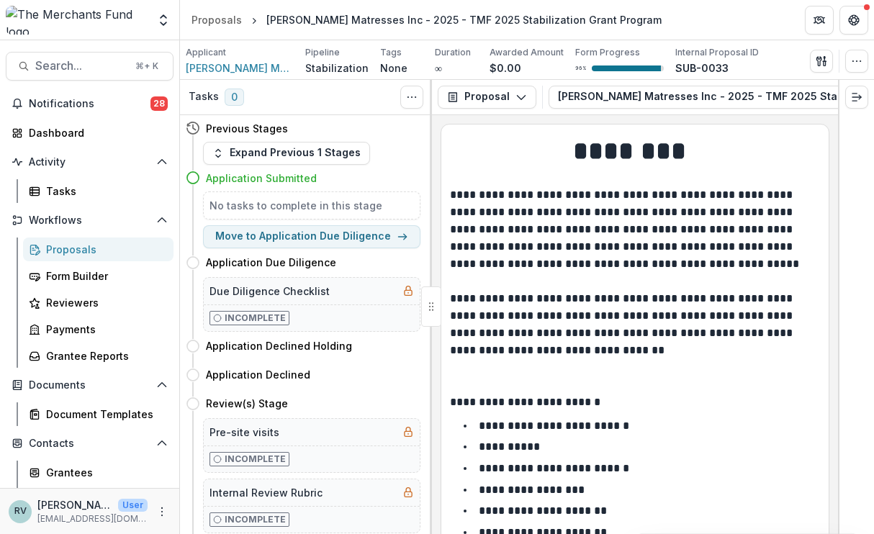
click at [274, 238] on button "Move to Application Due Diligence" at bounding box center [311, 236] width 217 height 23
select select "**********"
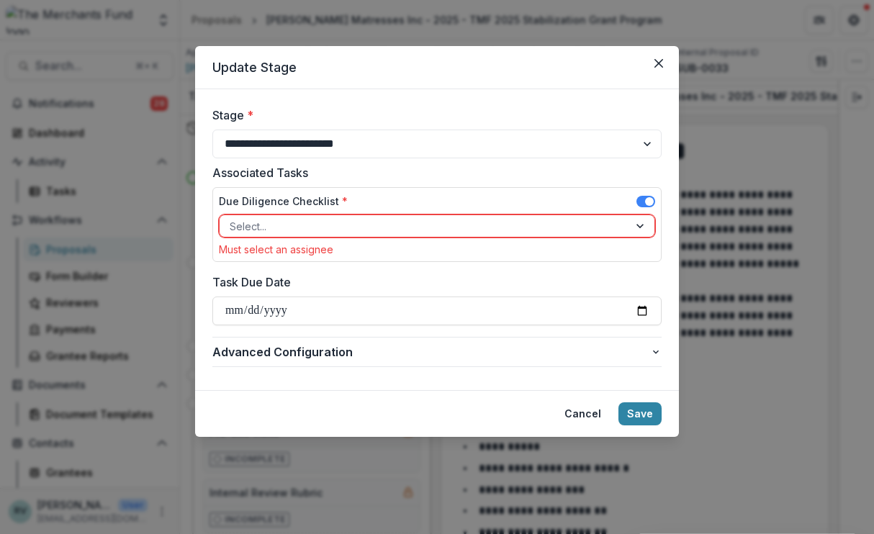
click at [287, 229] on div at bounding box center [424, 226] width 389 height 18
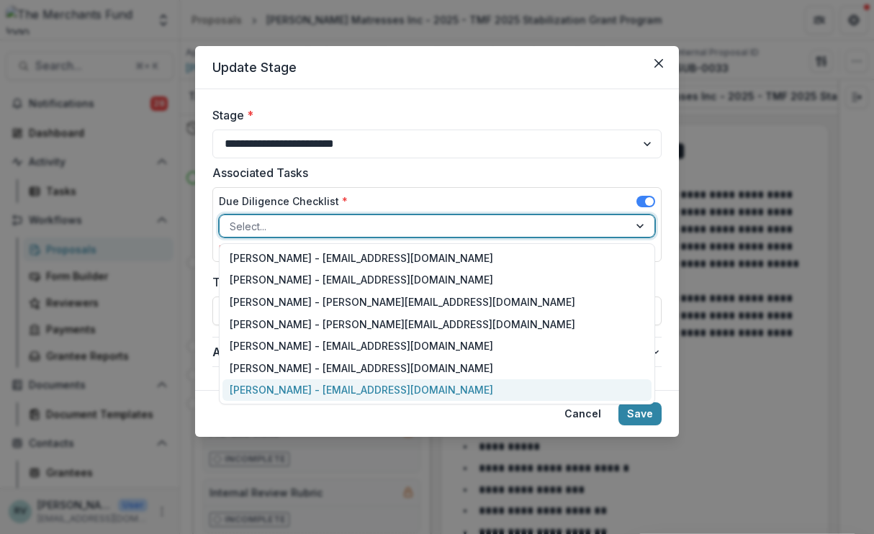
click at [285, 387] on div "[PERSON_NAME] - [EMAIL_ADDRESS][DOMAIN_NAME]" at bounding box center [436, 390] width 429 height 22
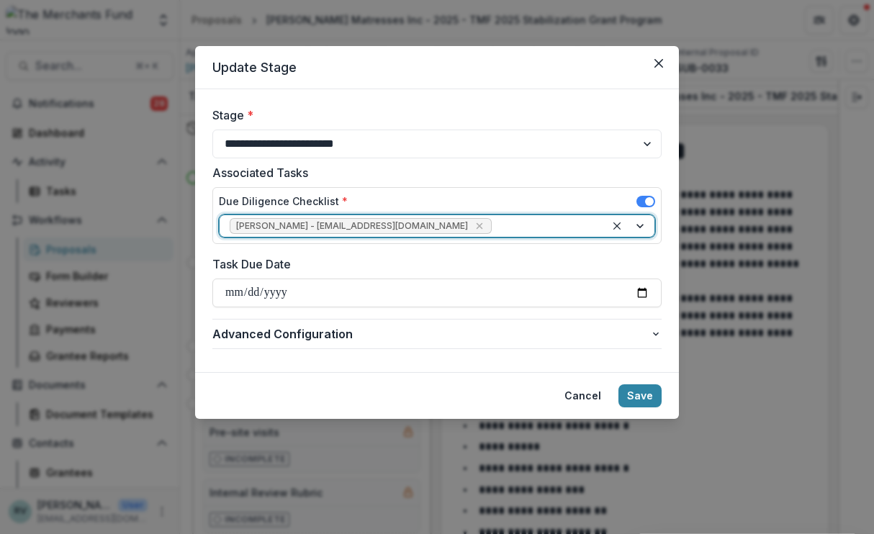
click at [278, 278] on div "Task Due Date" at bounding box center [436, 282] width 449 height 52
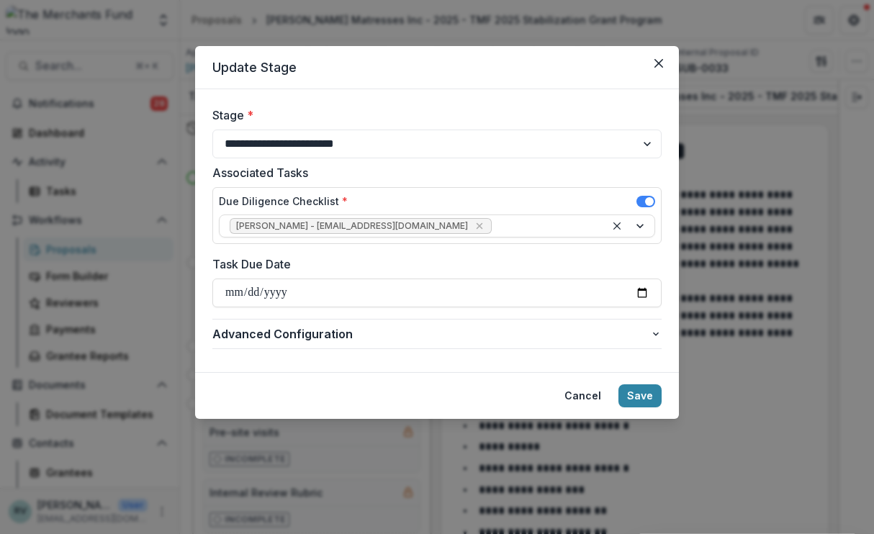
click at [274, 293] on input "Task Due Date" at bounding box center [436, 293] width 449 height 29
type input "**********"
click at [648, 395] on button "Save" at bounding box center [639, 395] width 43 height 23
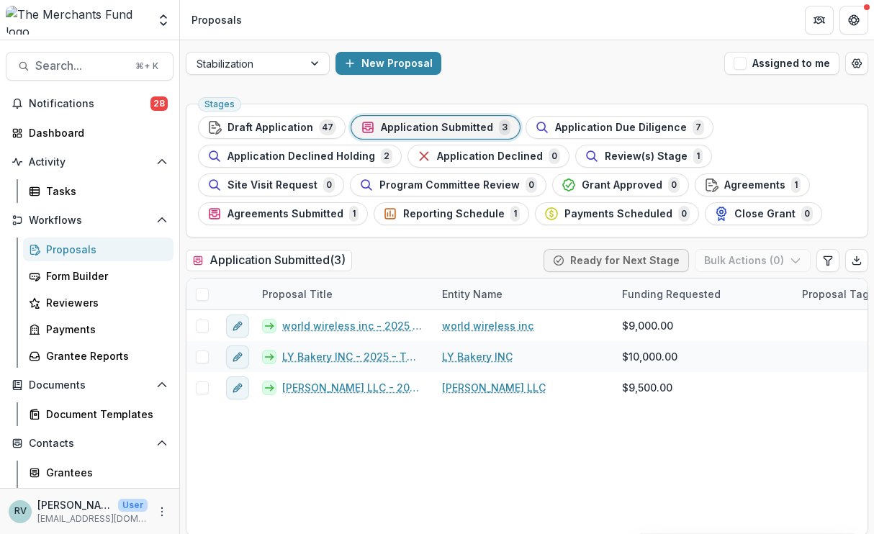
click at [315, 328] on link "world wireless inc - 2025 - TMF 2025 Stabilization Grant Program" at bounding box center [353, 325] width 143 height 15
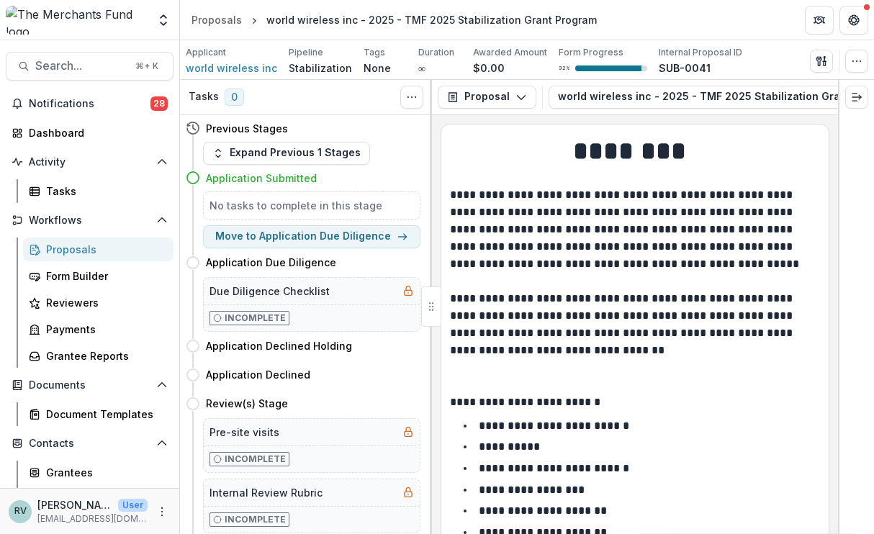
click at [321, 235] on button "Move to Application Due Diligence" at bounding box center [311, 236] width 217 height 23
select select "**********"
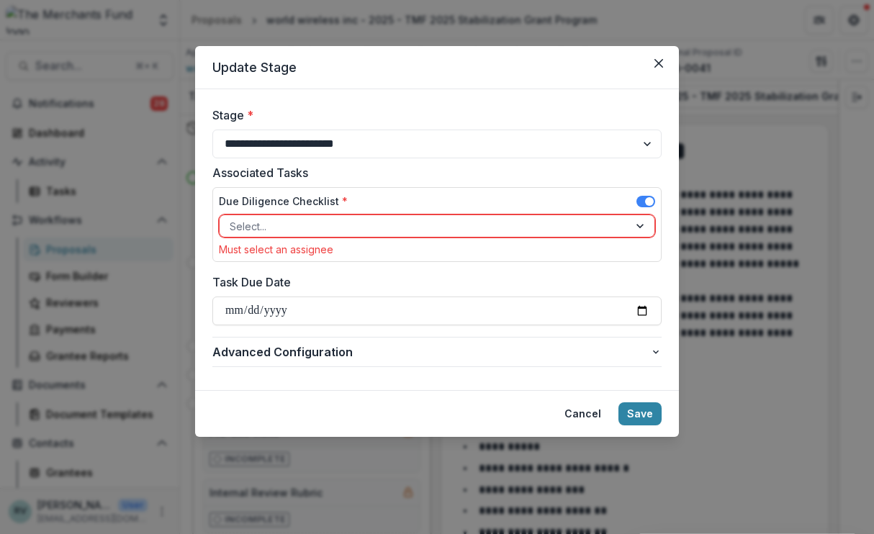
click at [293, 225] on div at bounding box center [424, 226] width 389 height 18
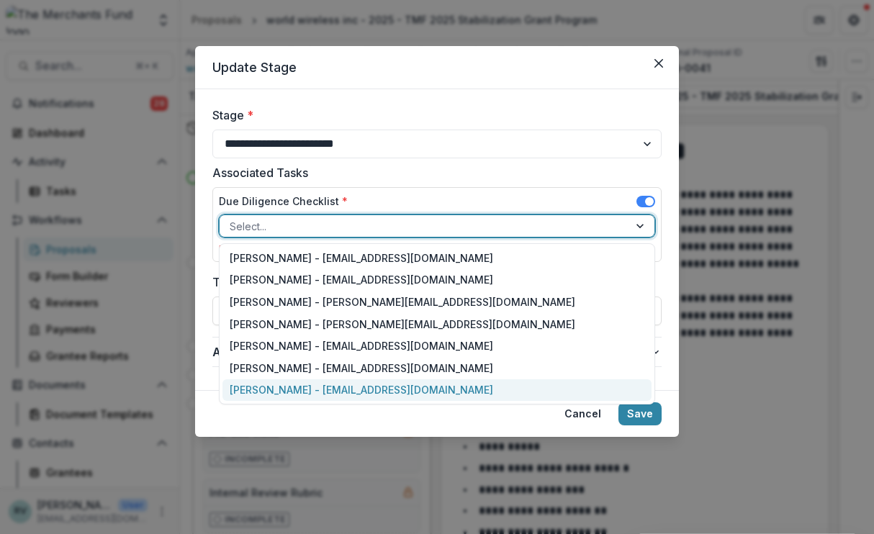
click at [292, 393] on div "[PERSON_NAME] - [EMAIL_ADDRESS][DOMAIN_NAME]" at bounding box center [436, 390] width 429 height 22
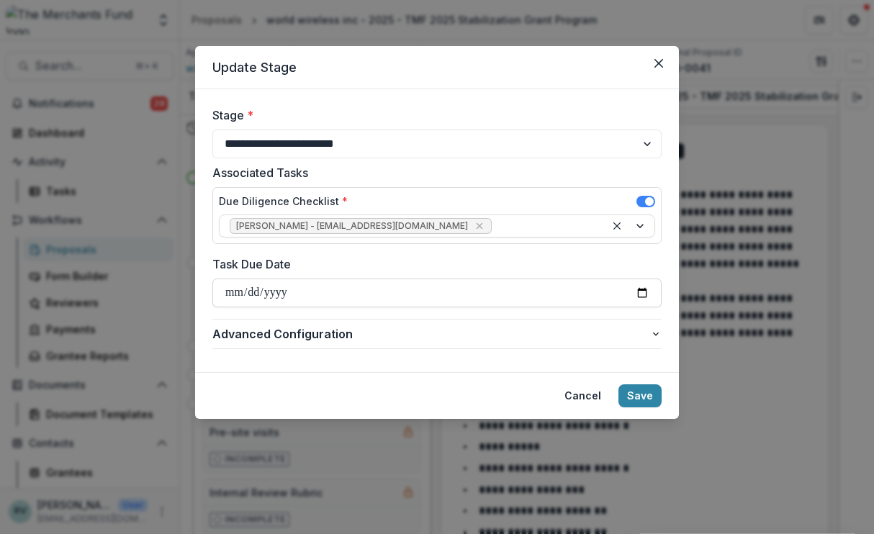
drag, startPoint x: 307, startPoint y: 315, endPoint x: 254, endPoint y: 290, distance: 58.3
click at [254, 290] on input "Task Due Date" at bounding box center [436, 293] width 449 height 29
type input "**********"
click at [647, 390] on button "Save" at bounding box center [639, 395] width 43 height 23
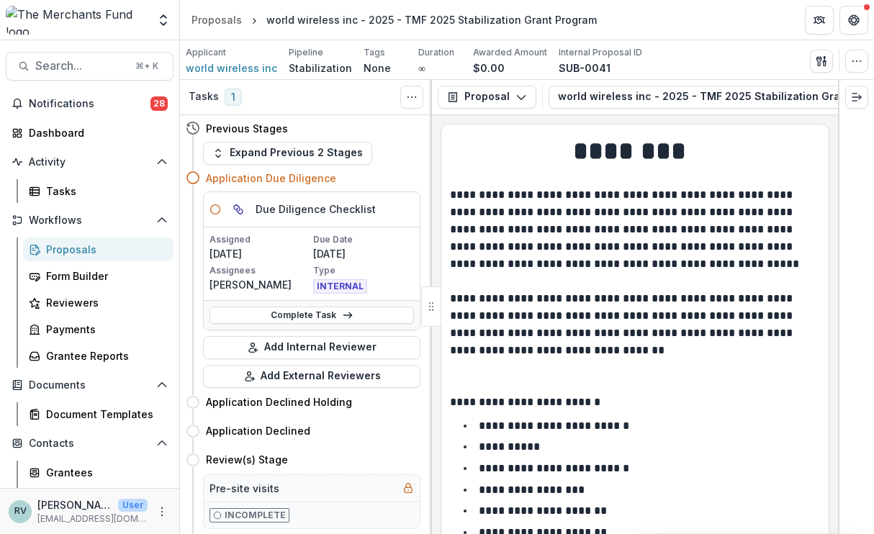
click at [73, 248] on div "Proposals" at bounding box center [104, 249] width 116 height 15
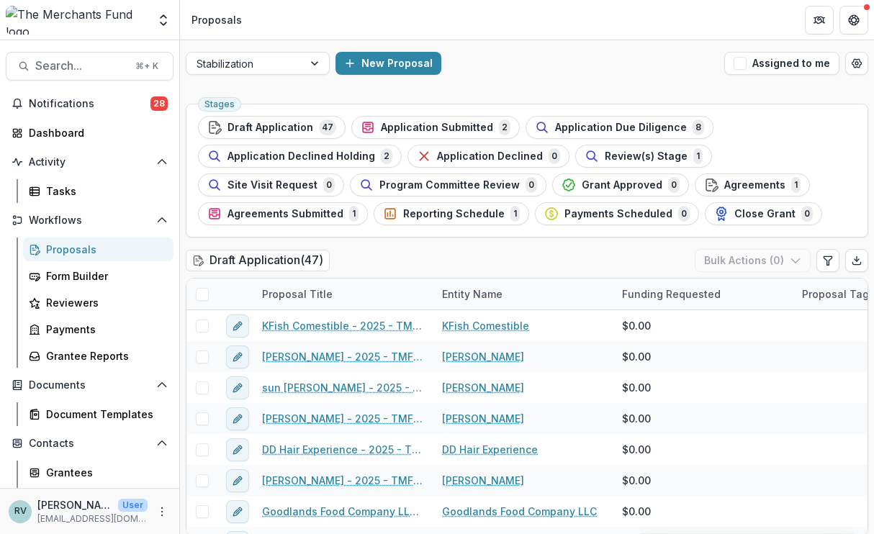
click at [415, 130] on span "Application Submitted" at bounding box center [437, 128] width 112 height 12
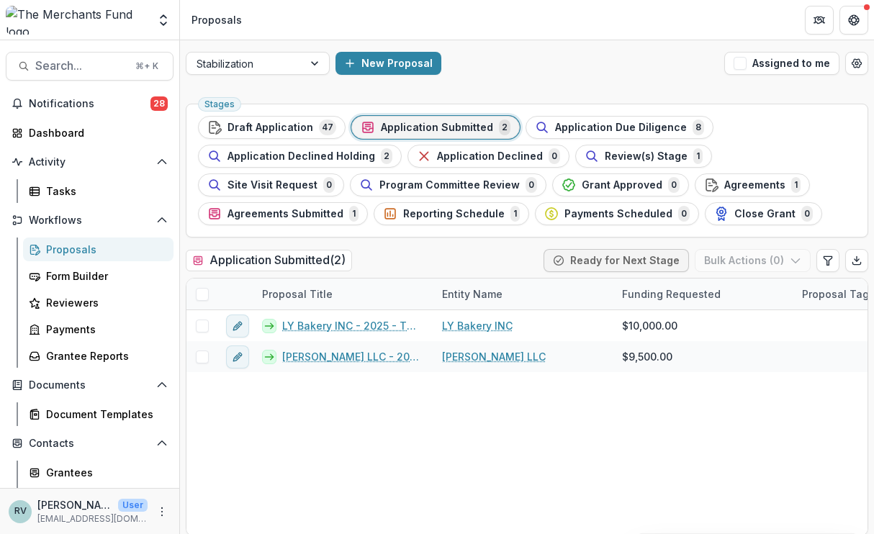
click at [320, 328] on link "LY Bakery INC - 2025 - TMF 2025 Stabilization Grant Program" at bounding box center [353, 325] width 143 height 15
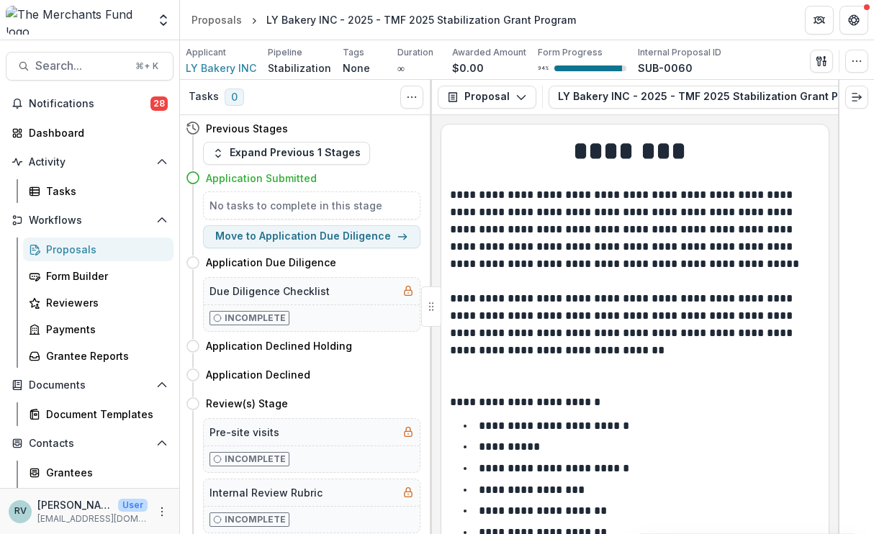
click at [294, 238] on button "Move to Application Due Diligence" at bounding box center [311, 236] width 217 height 23
select select "**********"
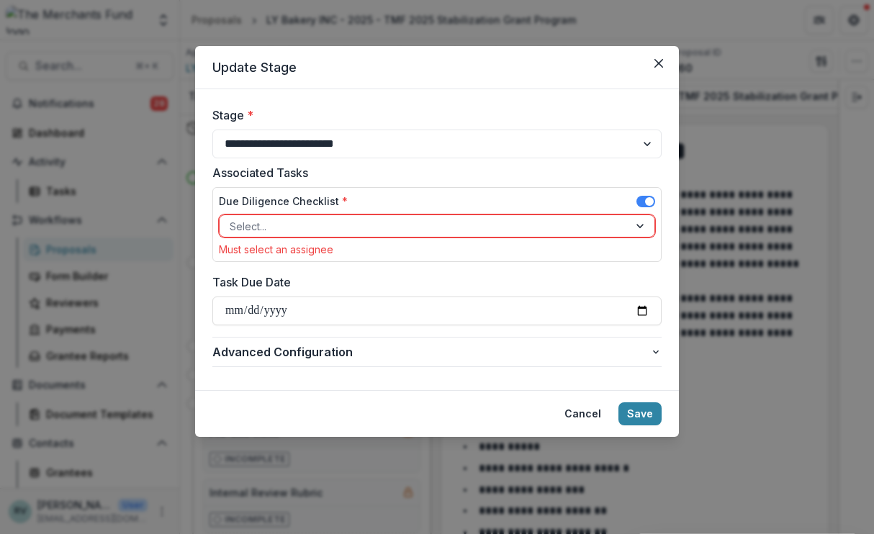
click at [307, 226] on div at bounding box center [424, 226] width 389 height 18
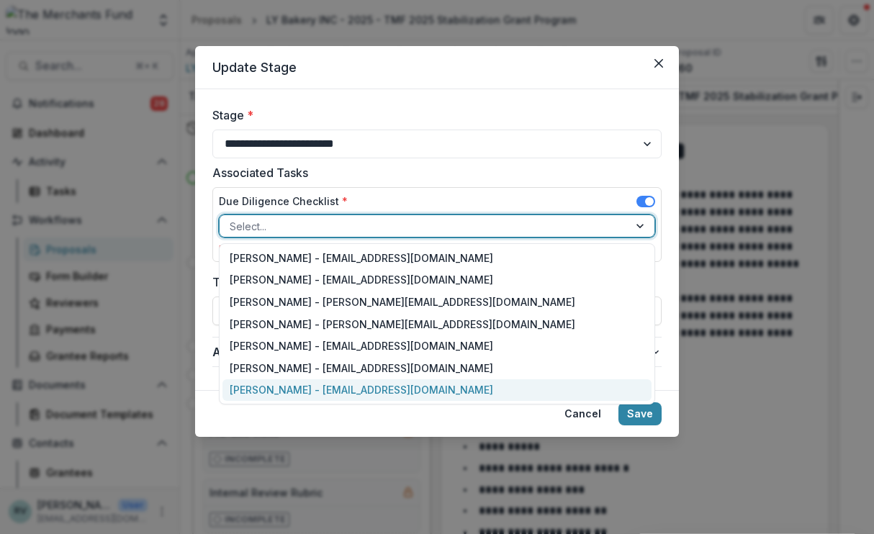
click at [292, 393] on div "[PERSON_NAME] - [EMAIL_ADDRESS][DOMAIN_NAME]" at bounding box center [436, 390] width 429 height 22
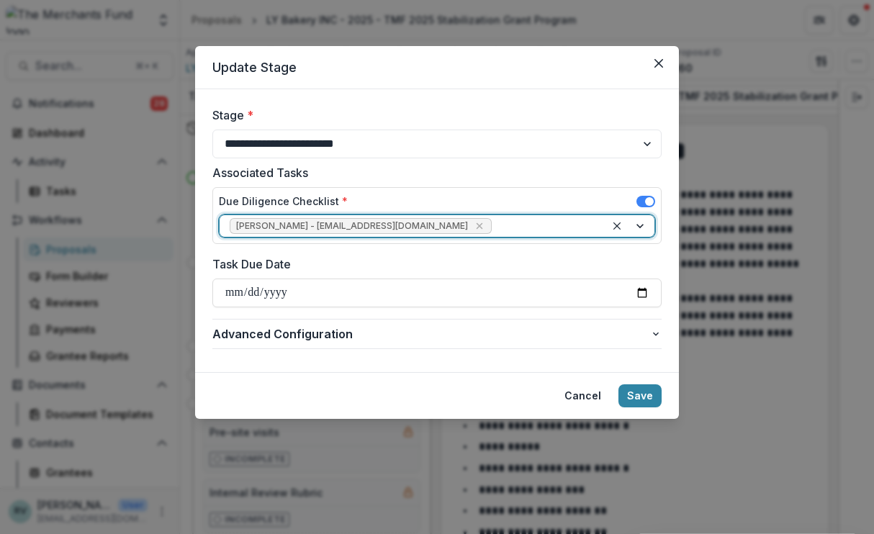
click at [276, 298] on input "Task Due Date" at bounding box center [436, 293] width 449 height 29
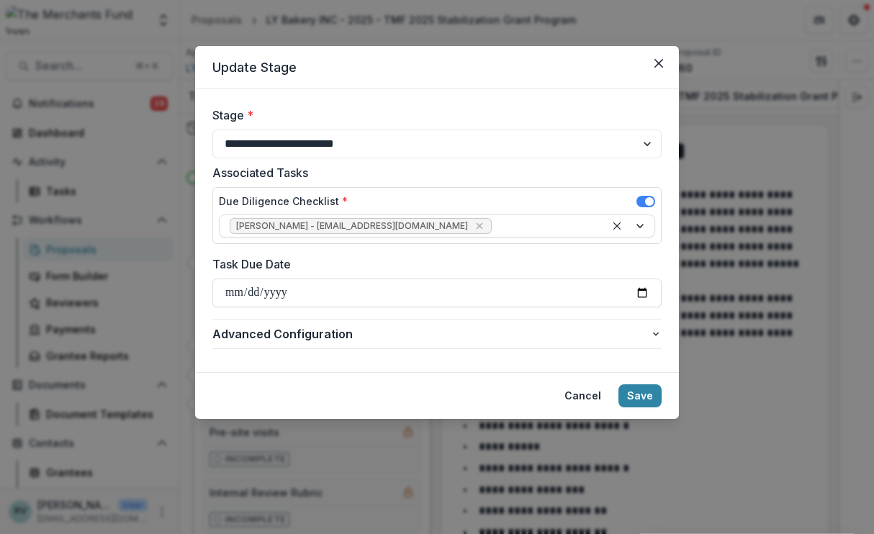
type input "**********"
click at [644, 400] on button "Save" at bounding box center [639, 395] width 43 height 23
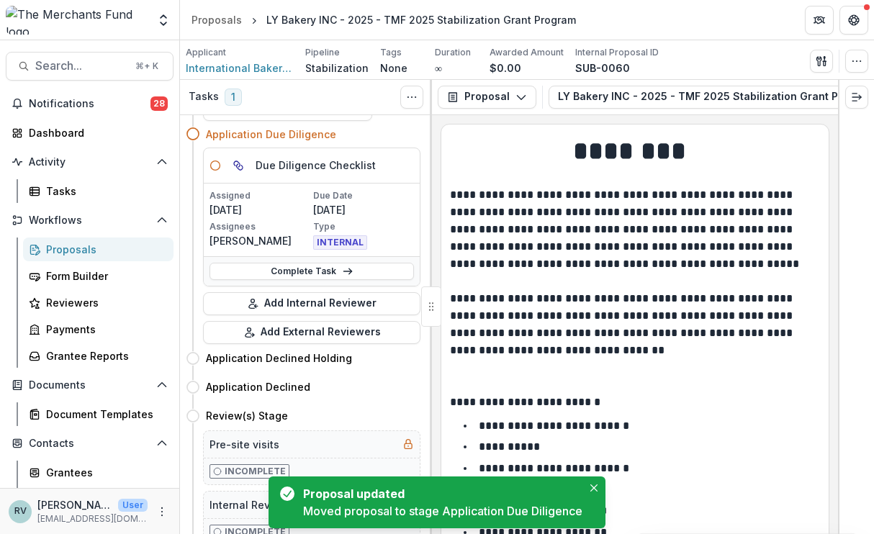
scroll to position [55, 0]
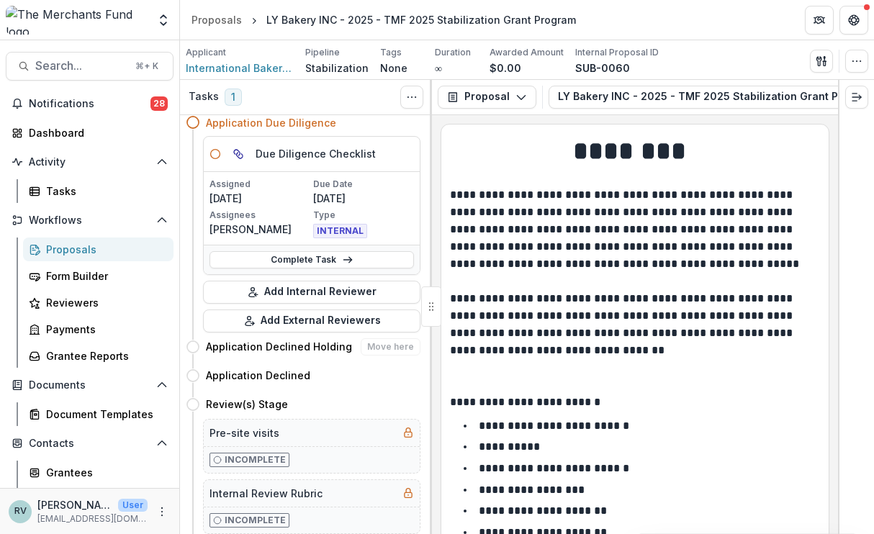
click at [66, 256] on div "Proposals" at bounding box center [104, 249] width 116 height 15
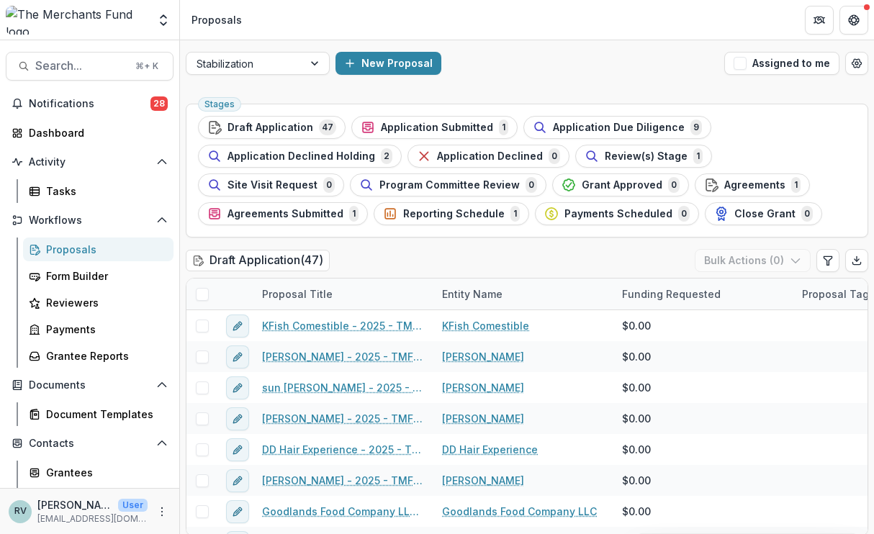
click at [412, 130] on span "Application Submitted" at bounding box center [437, 128] width 112 height 12
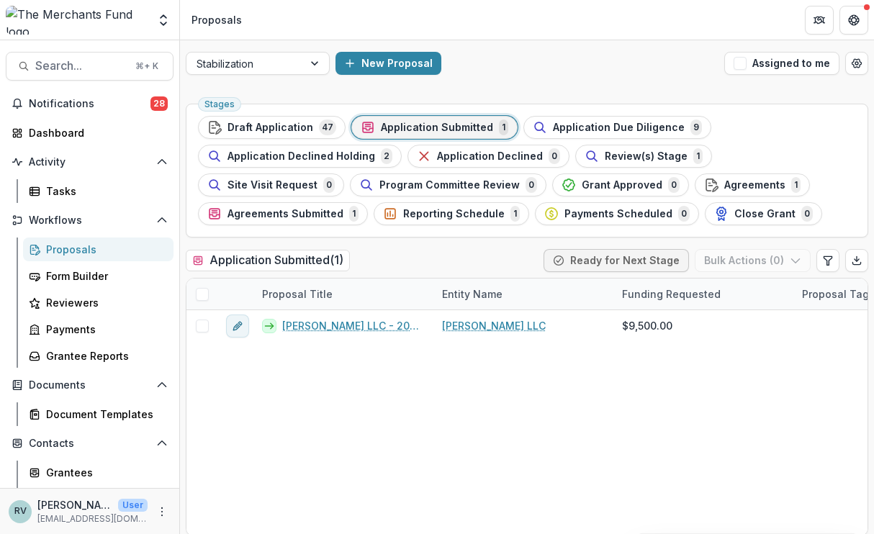
click at [344, 325] on link "[PERSON_NAME] LLC - 2025 - TMF 2025 Stabilization Grant Program" at bounding box center [353, 325] width 143 height 15
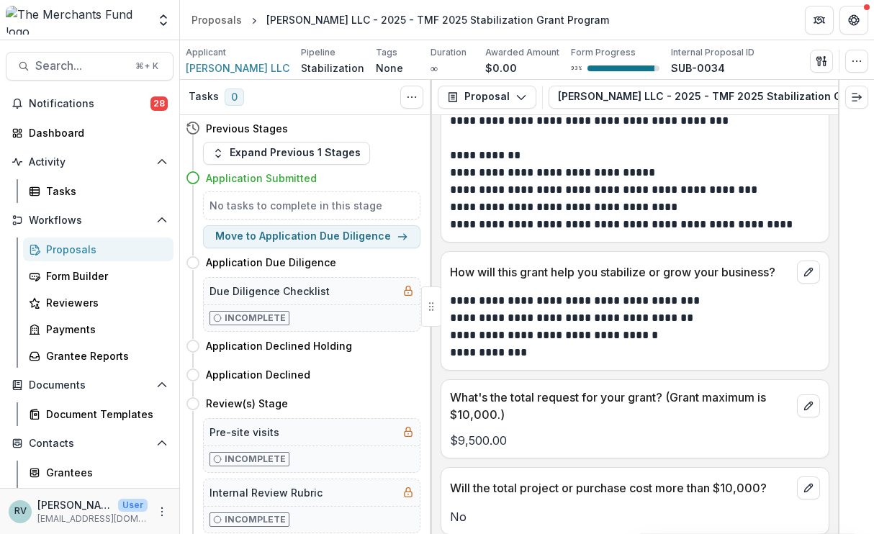
scroll to position [3303, 0]
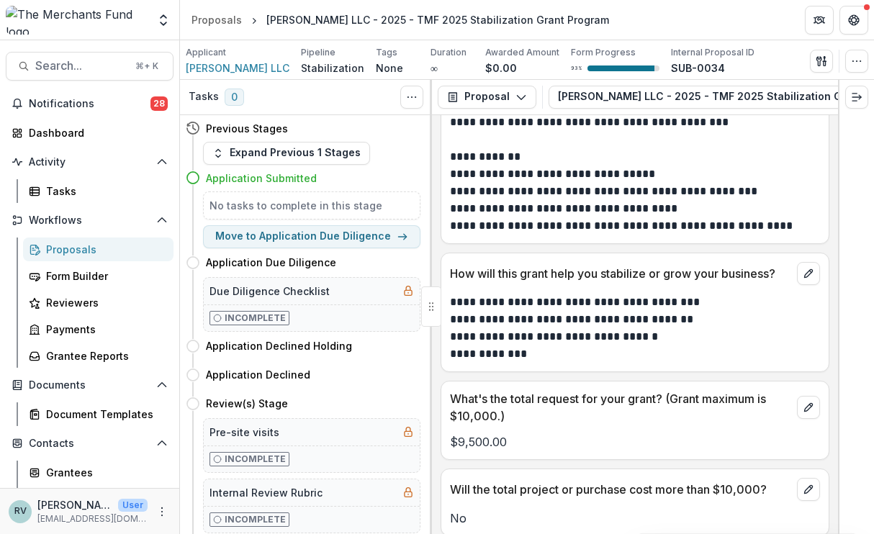
click at [276, 235] on button "Move to Application Due Diligence" at bounding box center [311, 236] width 217 height 23
select select "**********"
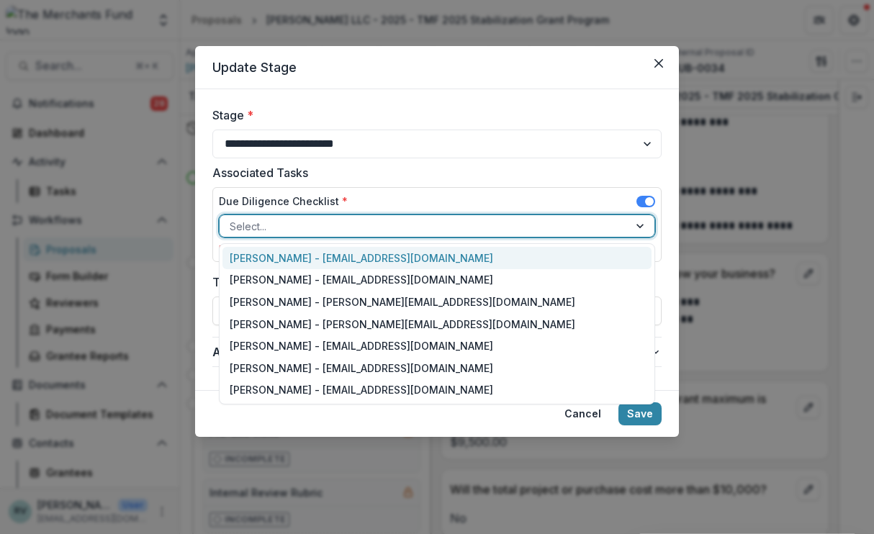
click at [274, 230] on div at bounding box center [424, 226] width 389 height 18
click at [303, 394] on div "[PERSON_NAME] - [EMAIL_ADDRESS][DOMAIN_NAME]" at bounding box center [436, 390] width 429 height 22
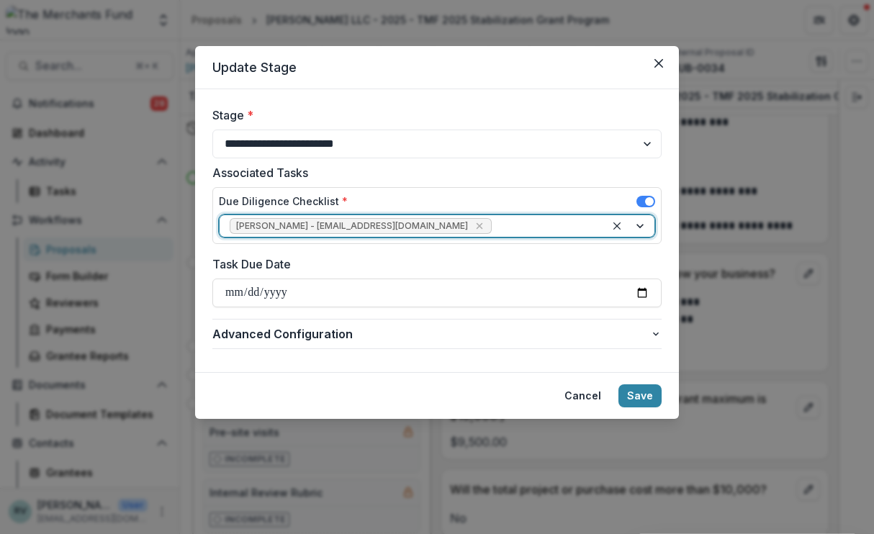
click at [339, 292] on input "Task Due Date" at bounding box center [436, 293] width 449 height 29
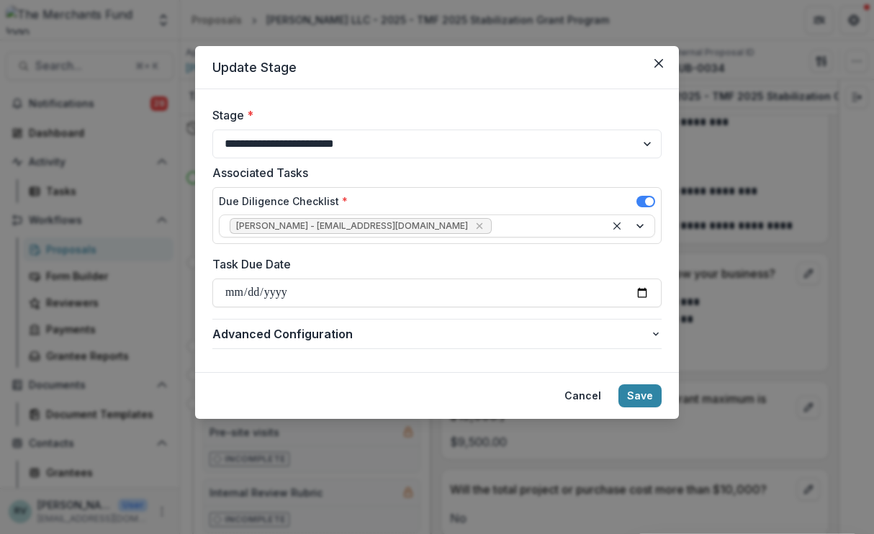
type input "**********"
click at [646, 399] on button "Save" at bounding box center [639, 395] width 43 height 23
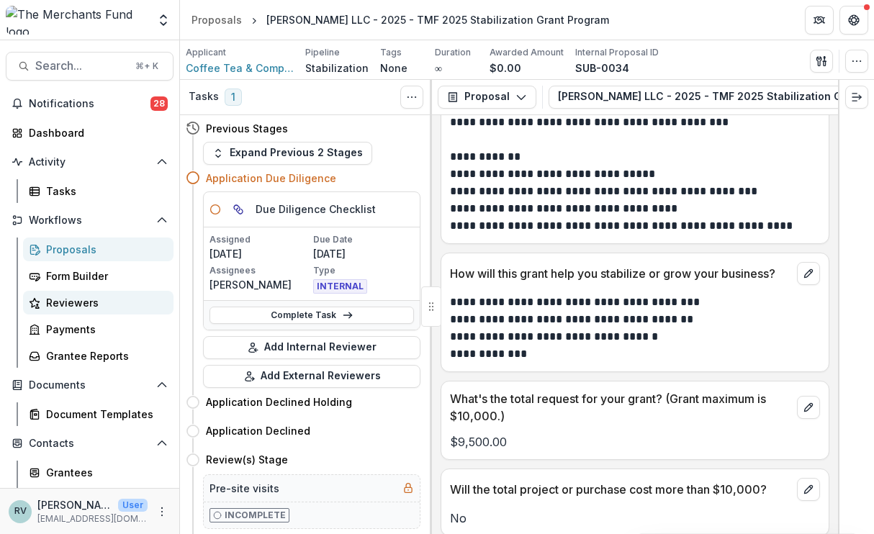
scroll to position [5, 0]
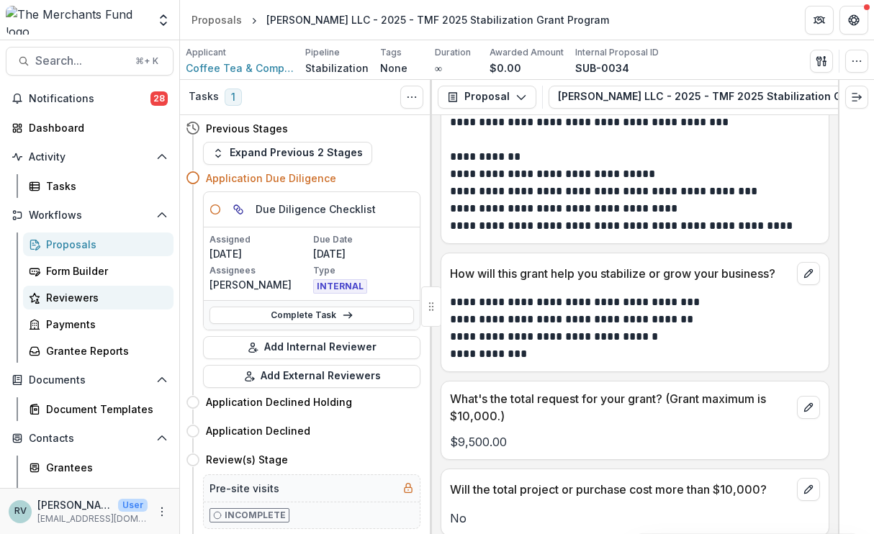
click at [315, 349] on button "Add Internal Reviewer" at bounding box center [311, 347] width 217 height 23
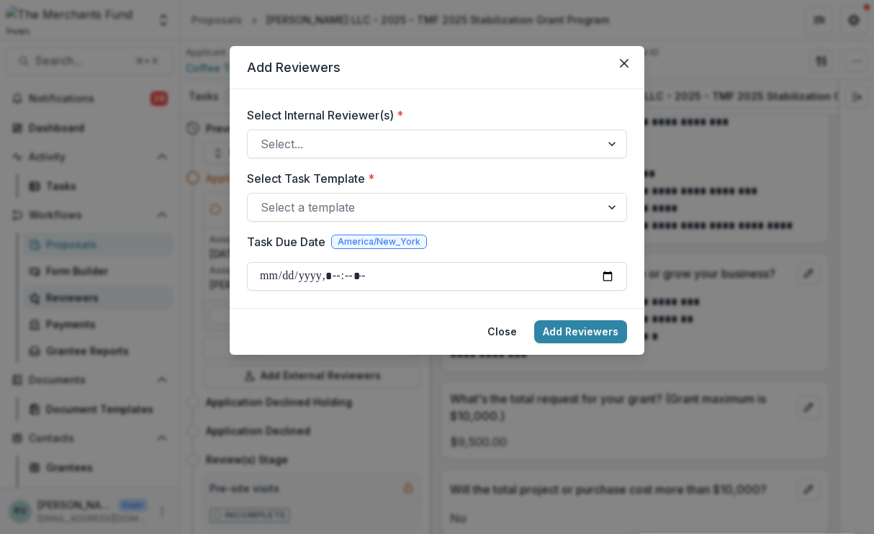
click at [354, 143] on div at bounding box center [424, 144] width 327 height 20
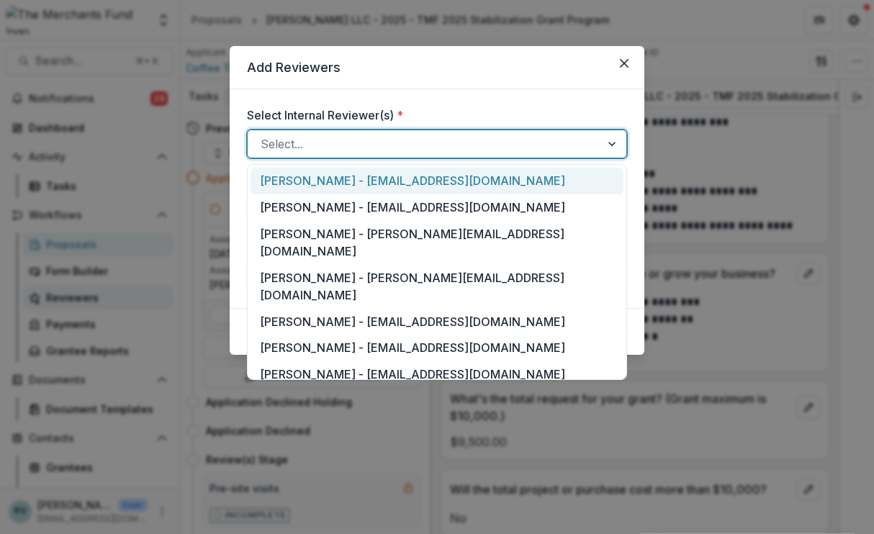
click at [331, 264] on div "[PERSON_NAME] - [PERSON_NAME][EMAIL_ADDRESS][DOMAIN_NAME]" at bounding box center [437, 286] width 373 height 44
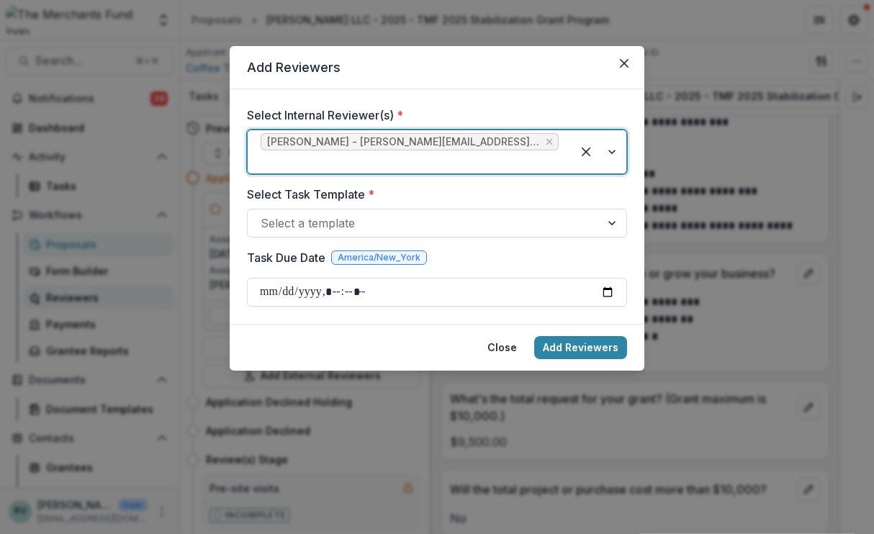
click at [318, 213] on div at bounding box center [424, 223] width 327 height 20
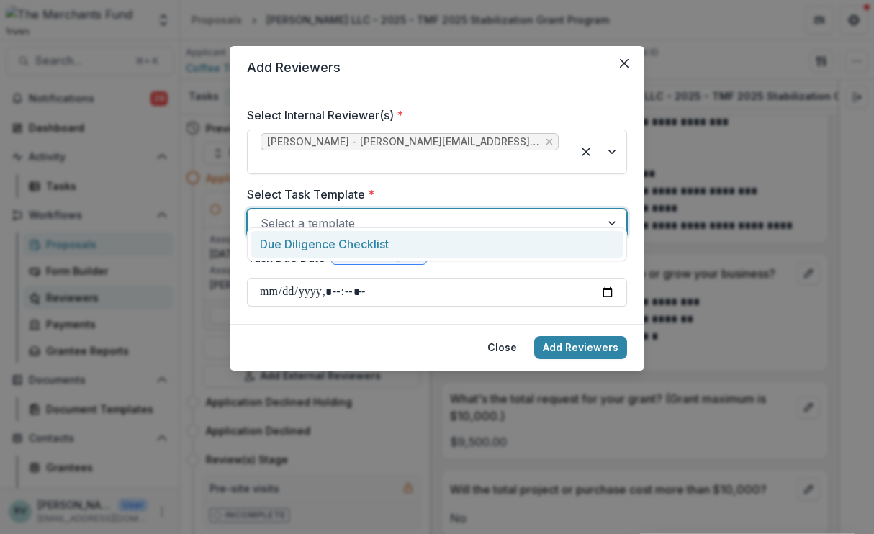
click at [320, 256] on div "Due Diligence Checklist" at bounding box center [437, 244] width 373 height 27
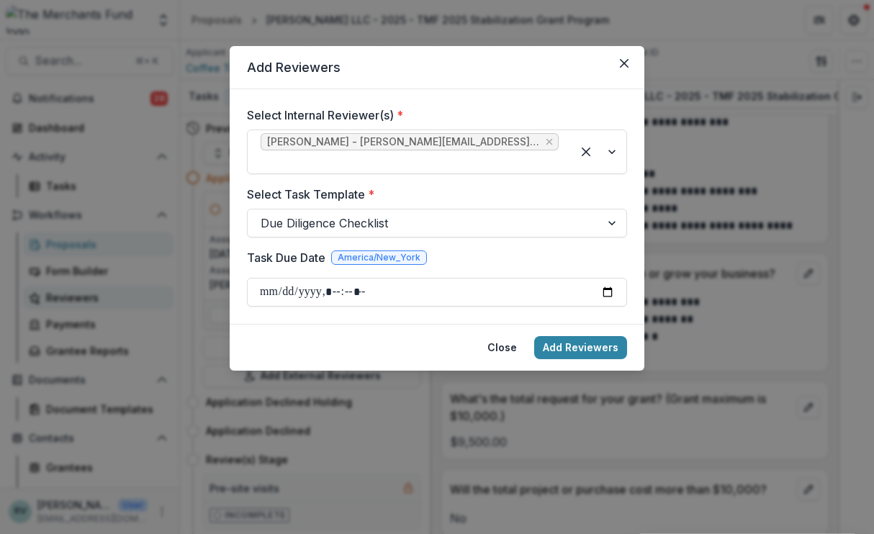
click at [299, 284] on input "Task Due Date" at bounding box center [437, 292] width 380 height 29
type input "**********"
click at [563, 336] on button "Add Reviewers" at bounding box center [580, 347] width 93 height 23
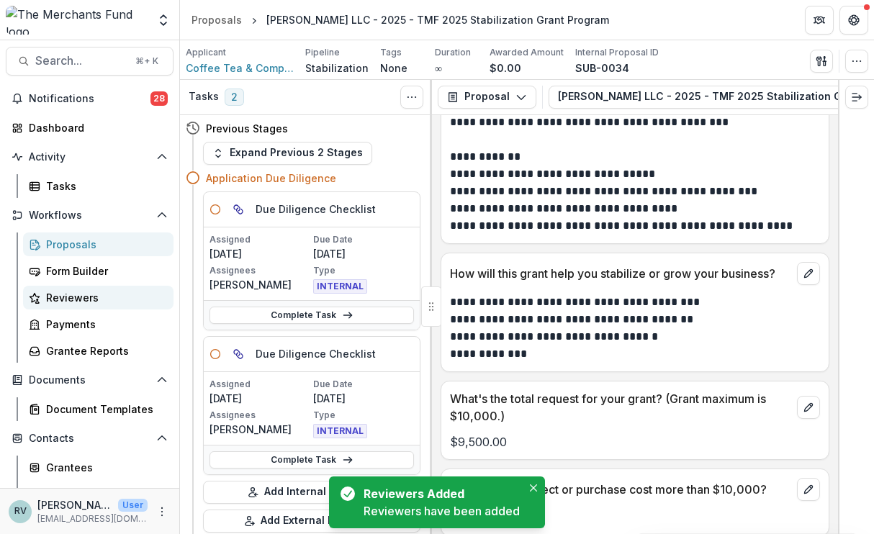
click at [277, 456] on link "Complete Task" at bounding box center [312, 459] width 204 height 17
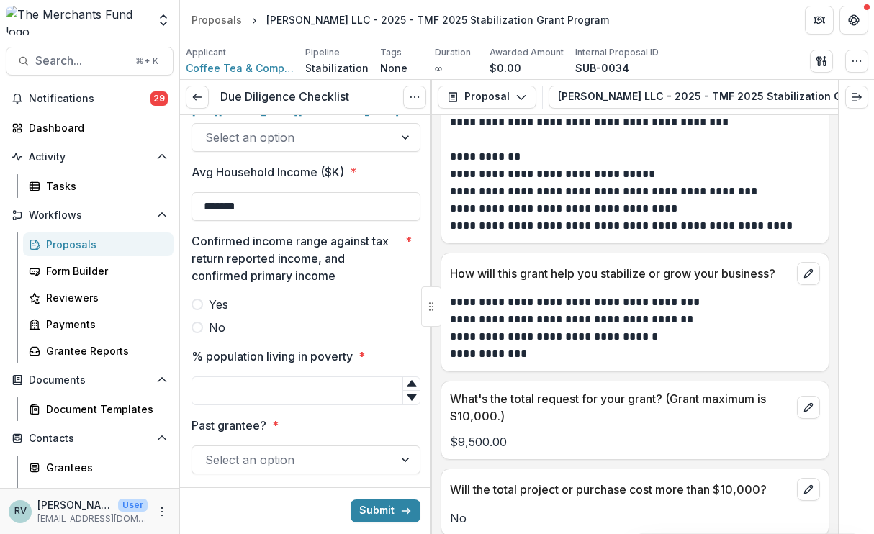
scroll to position [1153, 0]
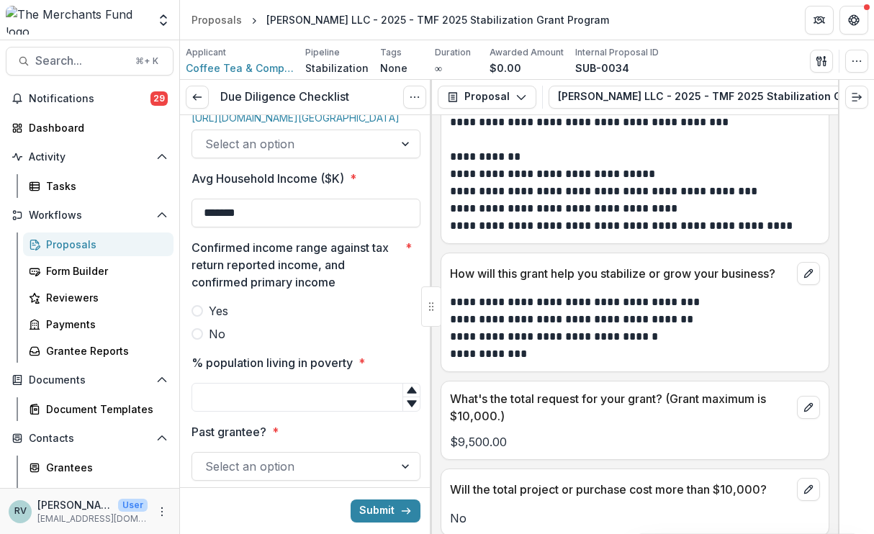
click at [305, 228] on input "*******" at bounding box center [306, 213] width 229 height 29
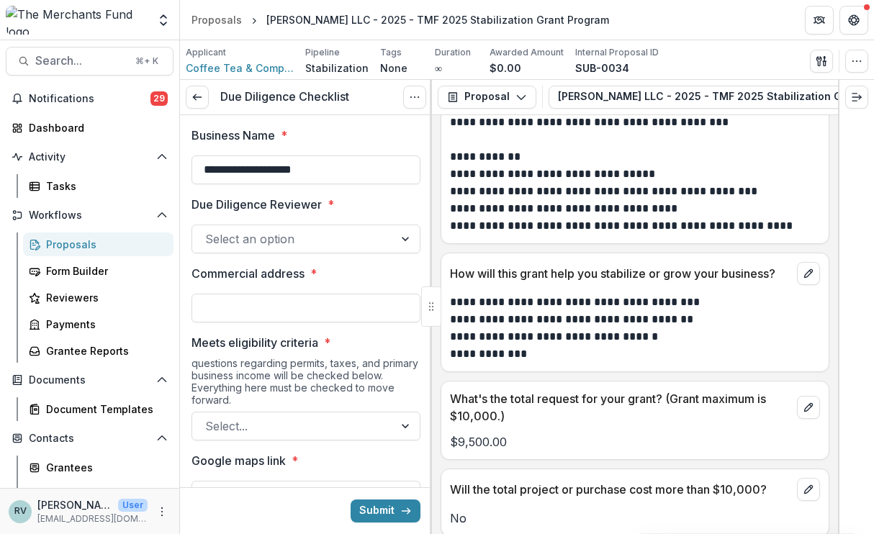
scroll to position [0, 0]
click at [201, 95] on icon at bounding box center [198, 97] width 12 height 12
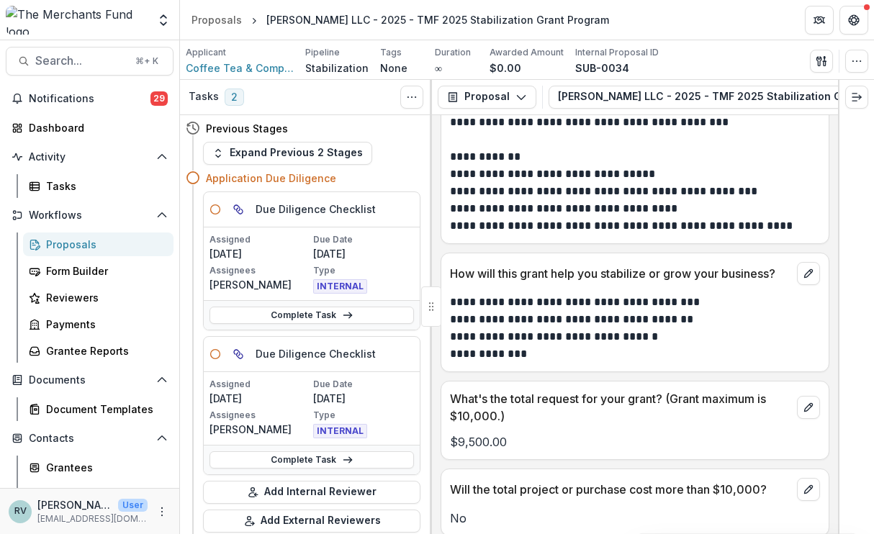
click at [78, 98] on span "Notifications" at bounding box center [90, 99] width 122 height 12
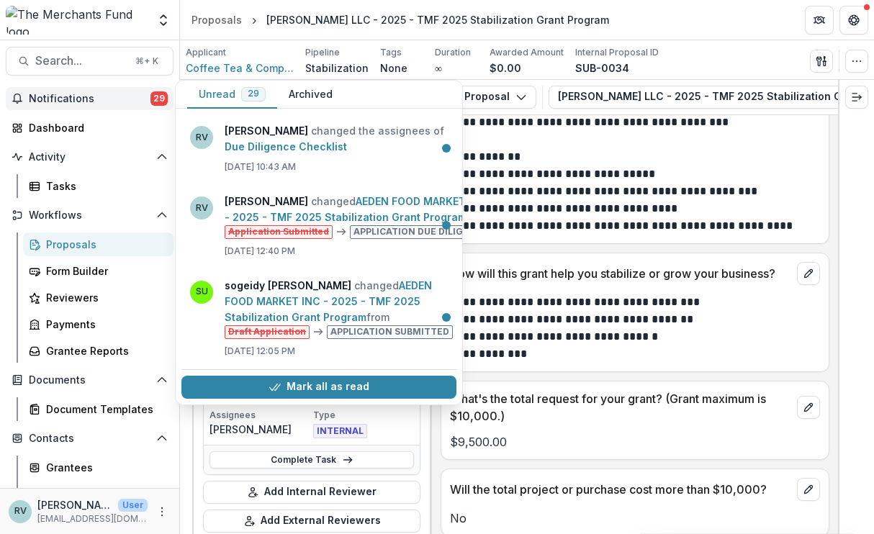
click at [695, 166] on p "**********" at bounding box center [633, 174] width 366 height 17
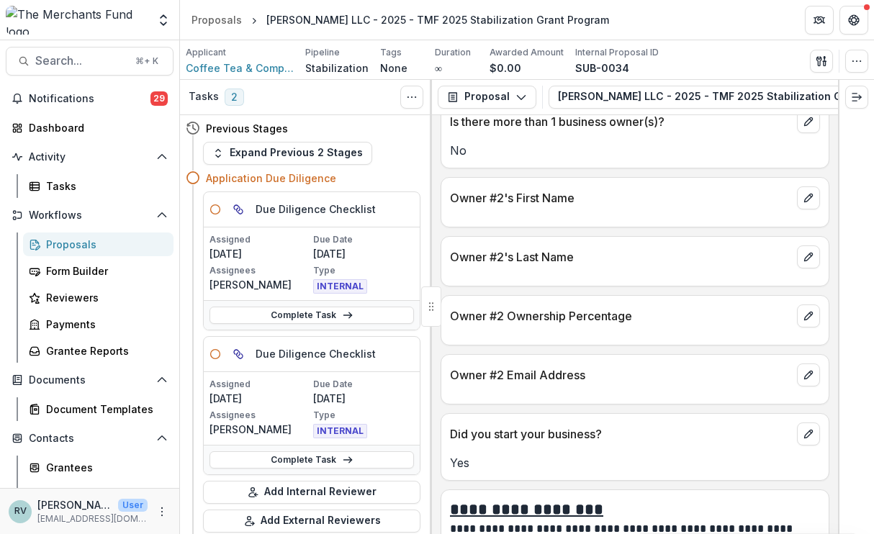
scroll to position [2131, 0]
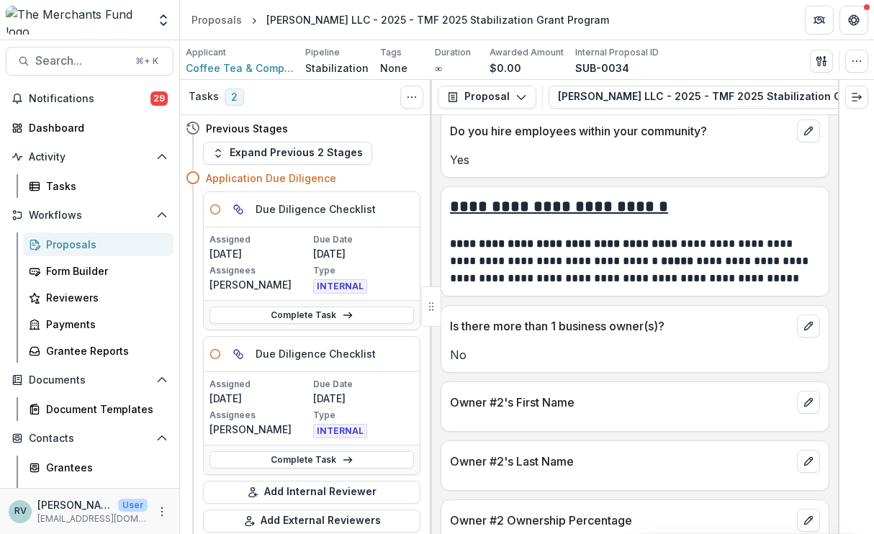
click at [824, 23] on icon "Partners" at bounding box center [820, 20] width 12 height 12
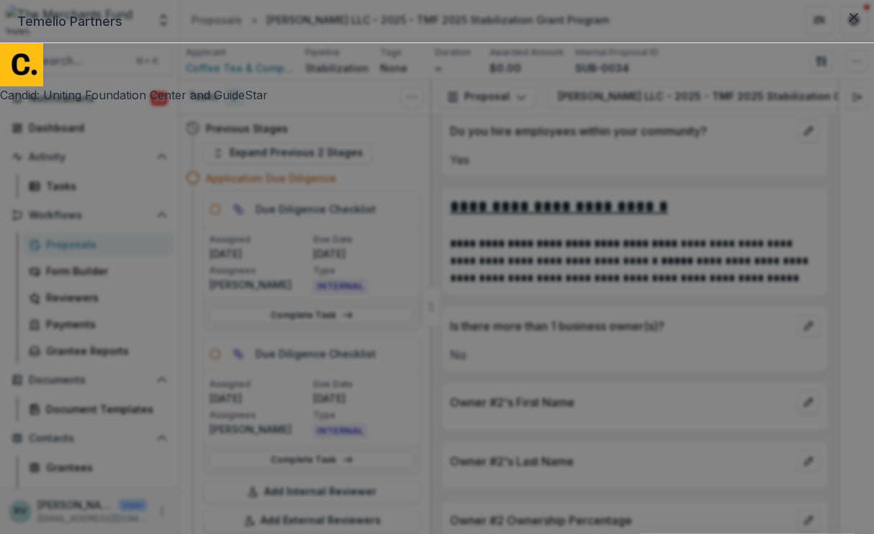
click at [850, 22] on icon "Close" at bounding box center [854, 17] width 9 height 9
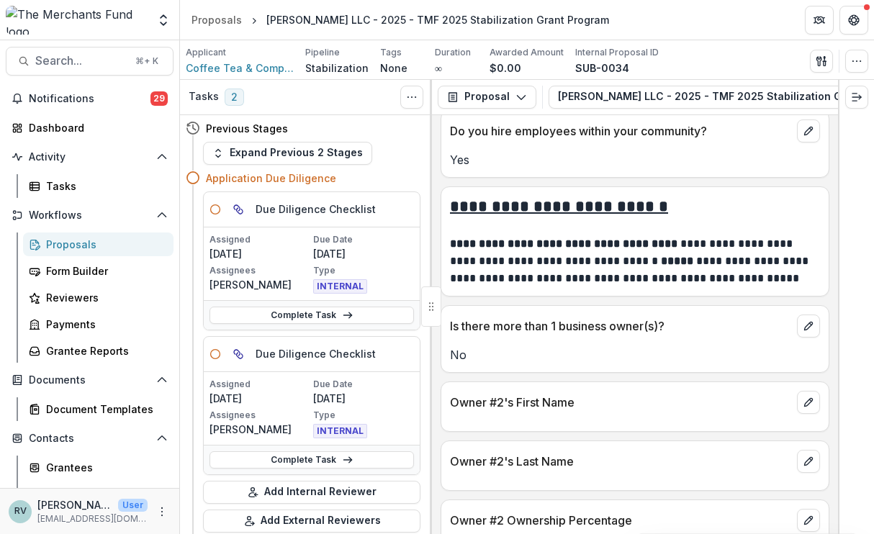
click at [853, 20] on icon "Get Help" at bounding box center [854, 20] width 12 height 12
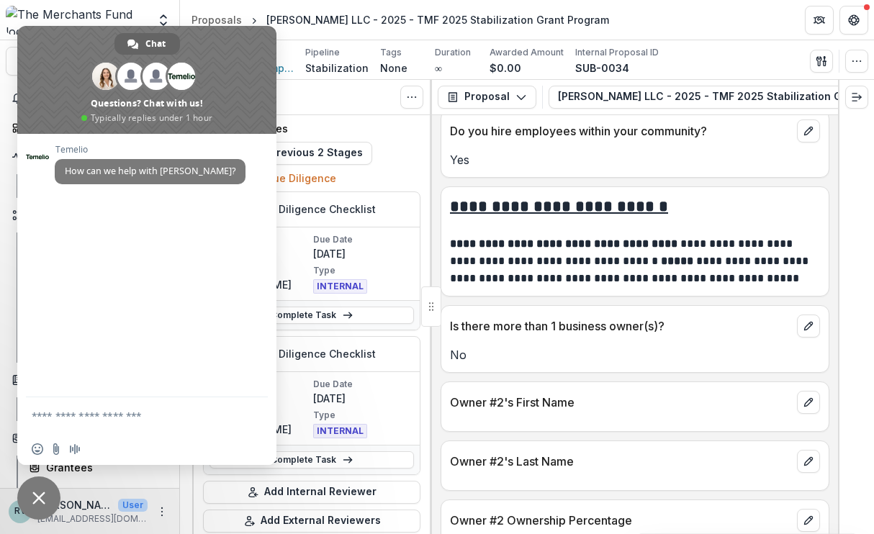
click at [620, 16] on header "Proposals [PERSON_NAME] LLC - 2025 - TMF 2025 Stabilization Grant Program" at bounding box center [527, 20] width 694 height 40
click at [41, 504] on span "Close chat" at bounding box center [38, 498] width 13 height 13
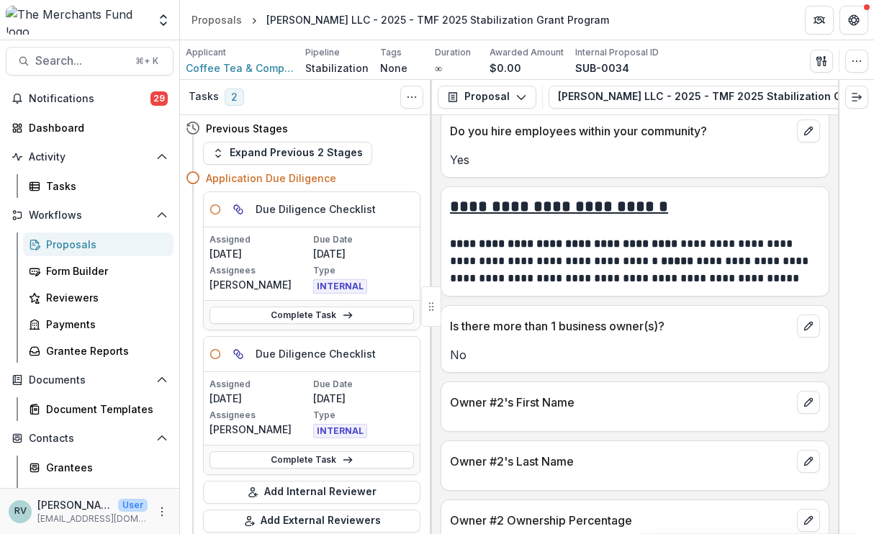
click at [106, 508] on p "[PERSON_NAME]" at bounding box center [74, 505] width 75 height 15
click at [156, 510] on icon "More" at bounding box center [162, 512] width 12 height 12
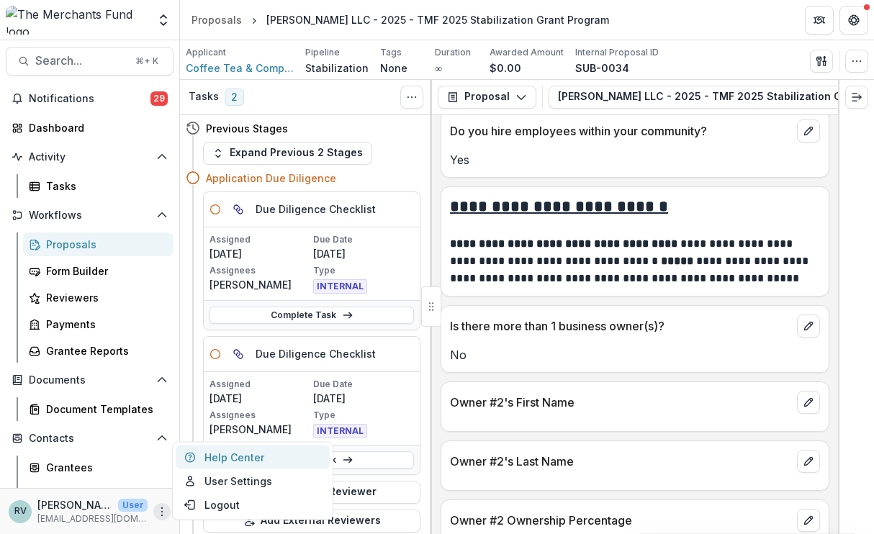
click at [229, 462] on link "Help Center" at bounding box center [253, 458] width 154 height 24
